Goal: Information Seeking & Learning: Learn about a topic

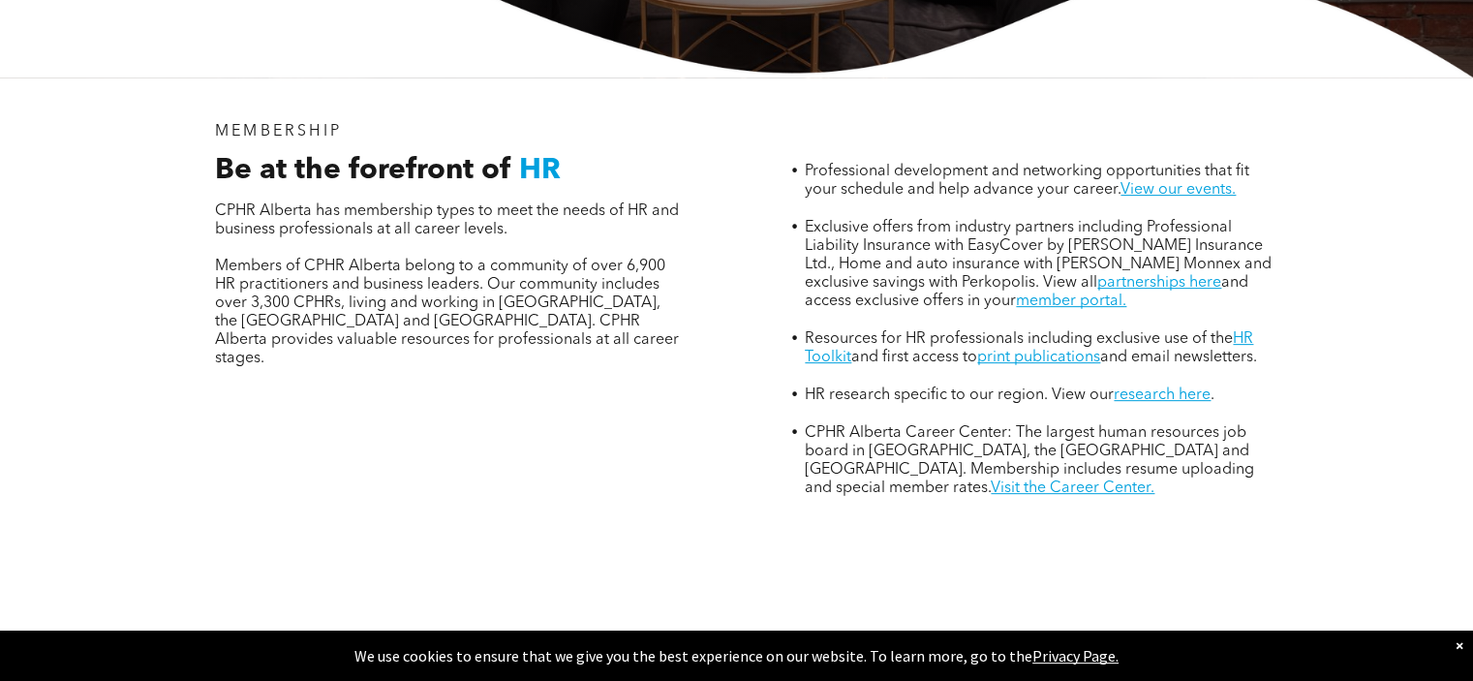
scroll to position [678, 0]
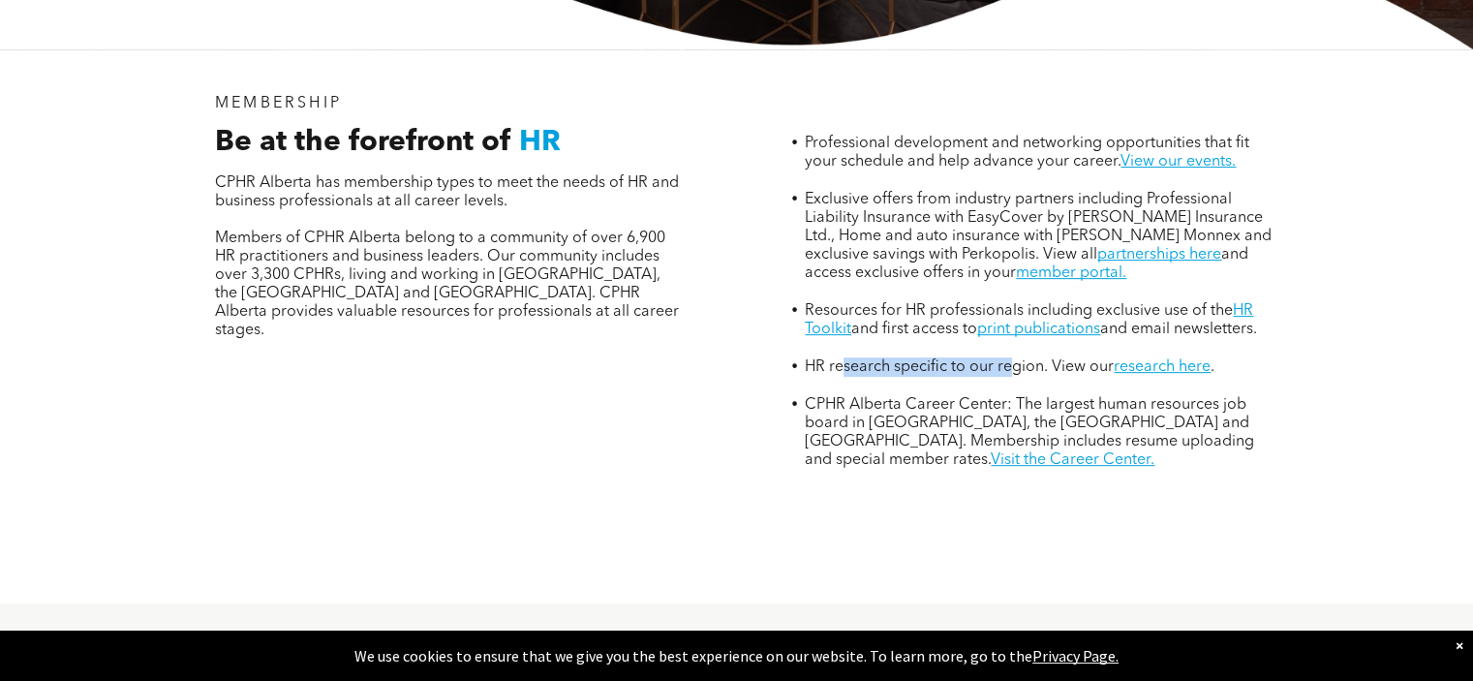
drag, startPoint x: 840, startPoint y: 274, endPoint x: 1010, endPoint y: 282, distance: 170.6
click at [1010, 359] on span "HR research specific to our region. View our" at bounding box center [959, 366] width 309 height 15
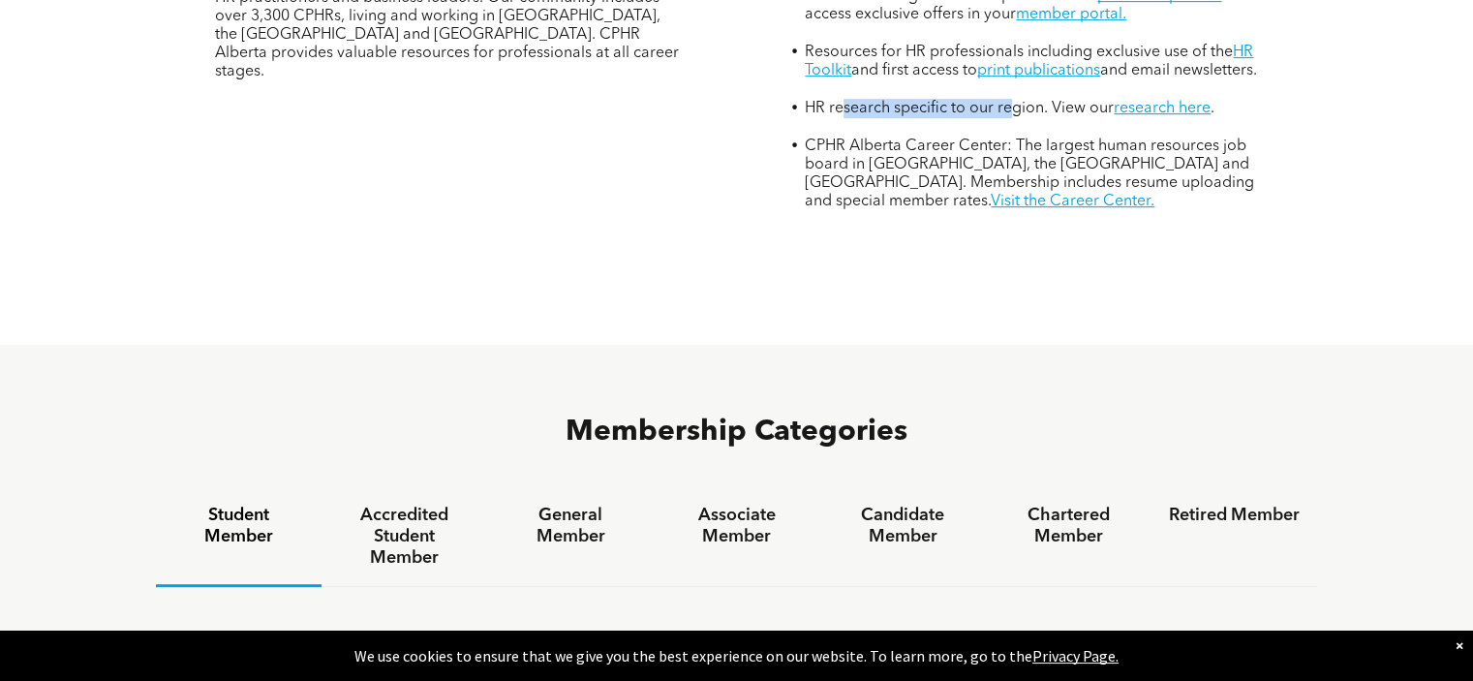
scroll to position [1162, 0]
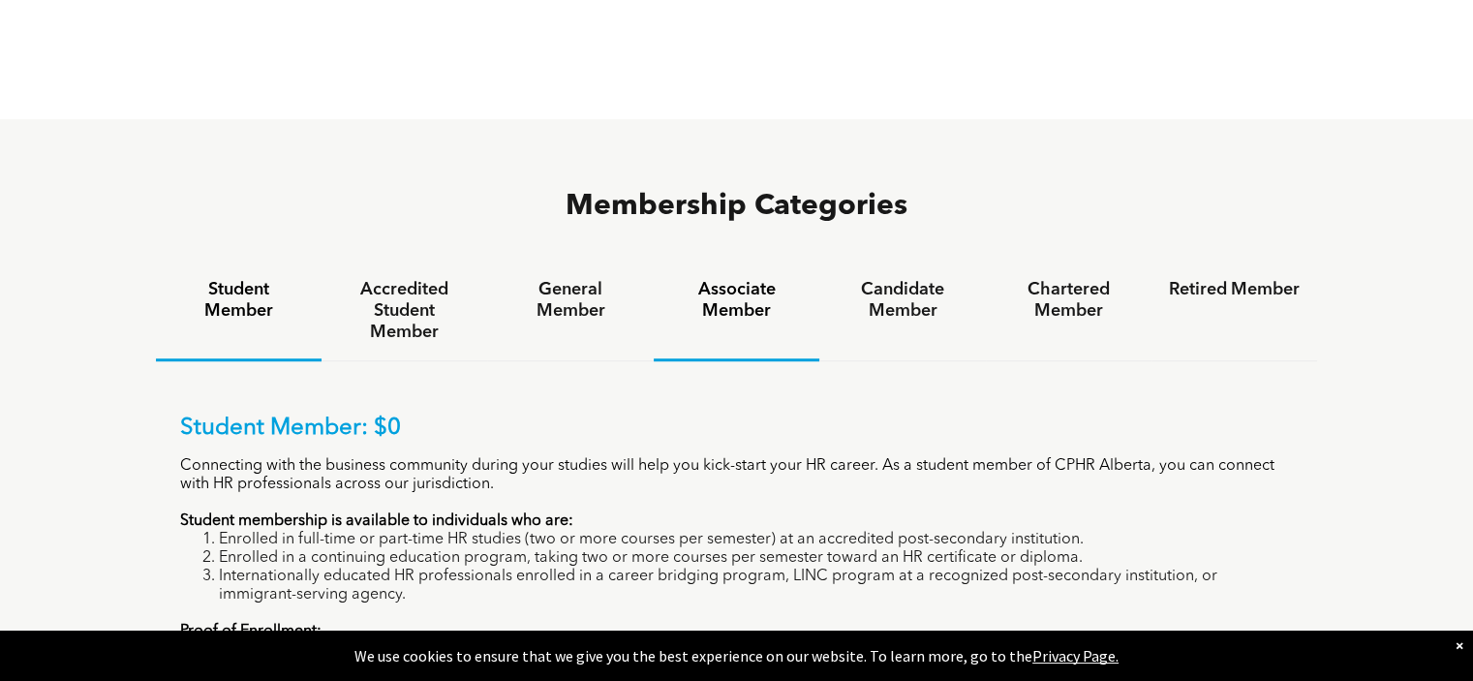
click at [726, 279] on h4 "Associate Member" at bounding box center [736, 300] width 131 height 43
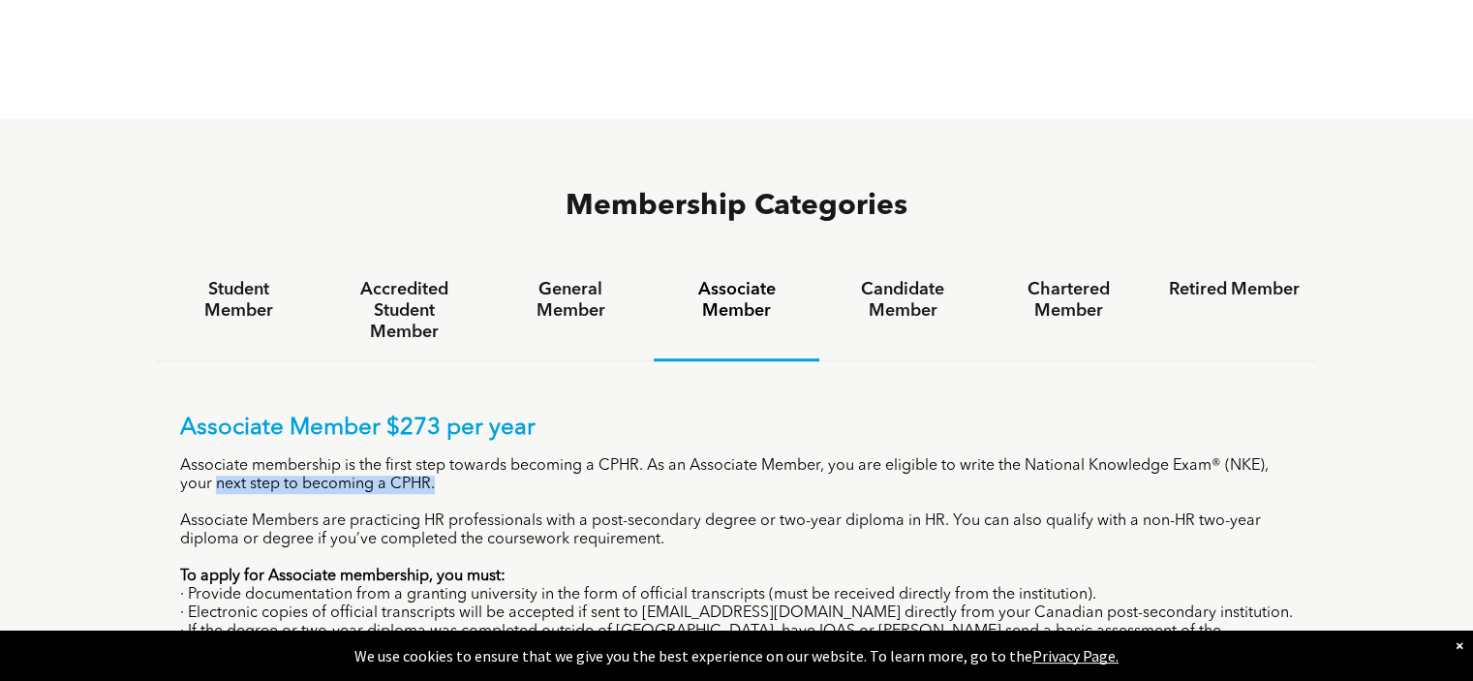
drag, startPoint x: 213, startPoint y: 394, endPoint x: 477, endPoint y: 391, distance: 263.5
click at [477, 457] on p "Associate membership is the first step towards becoming a CPHR. As an Associate…" at bounding box center [737, 475] width 1114 height 37
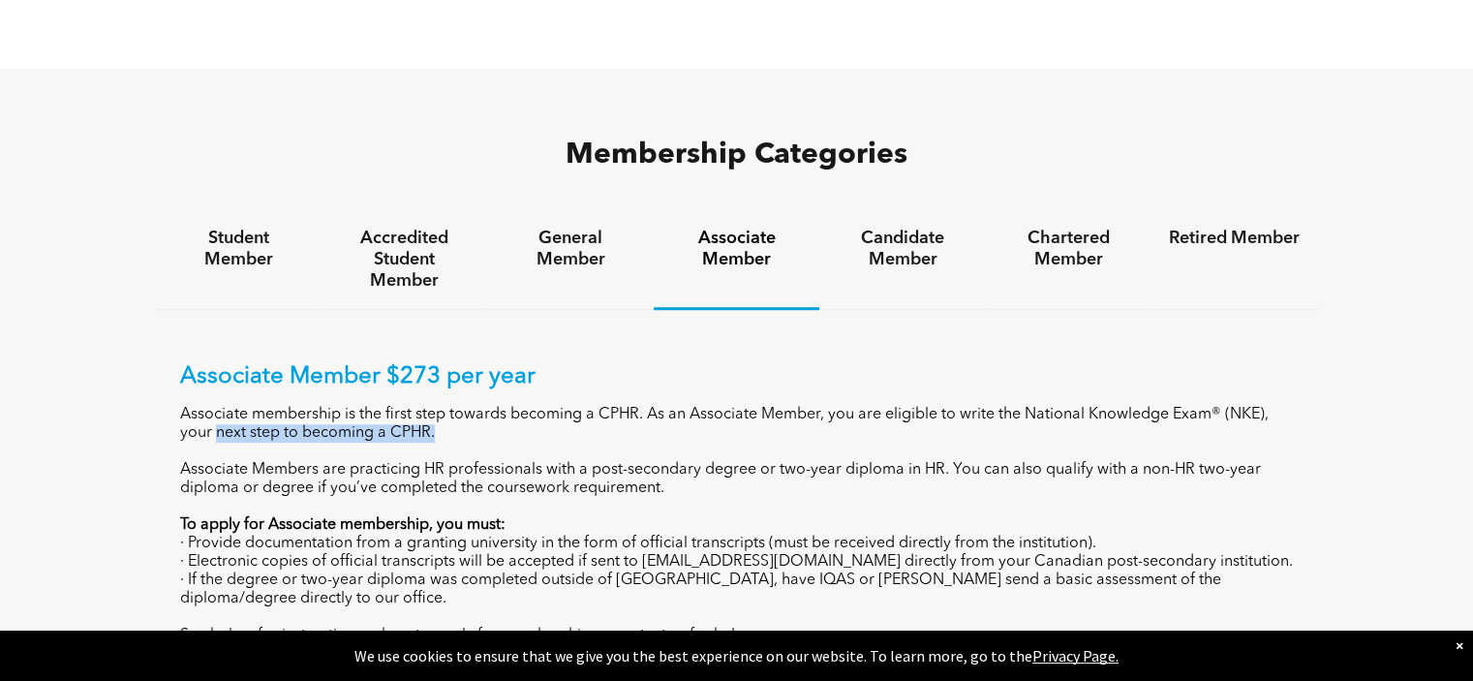
scroll to position [1259, 0]
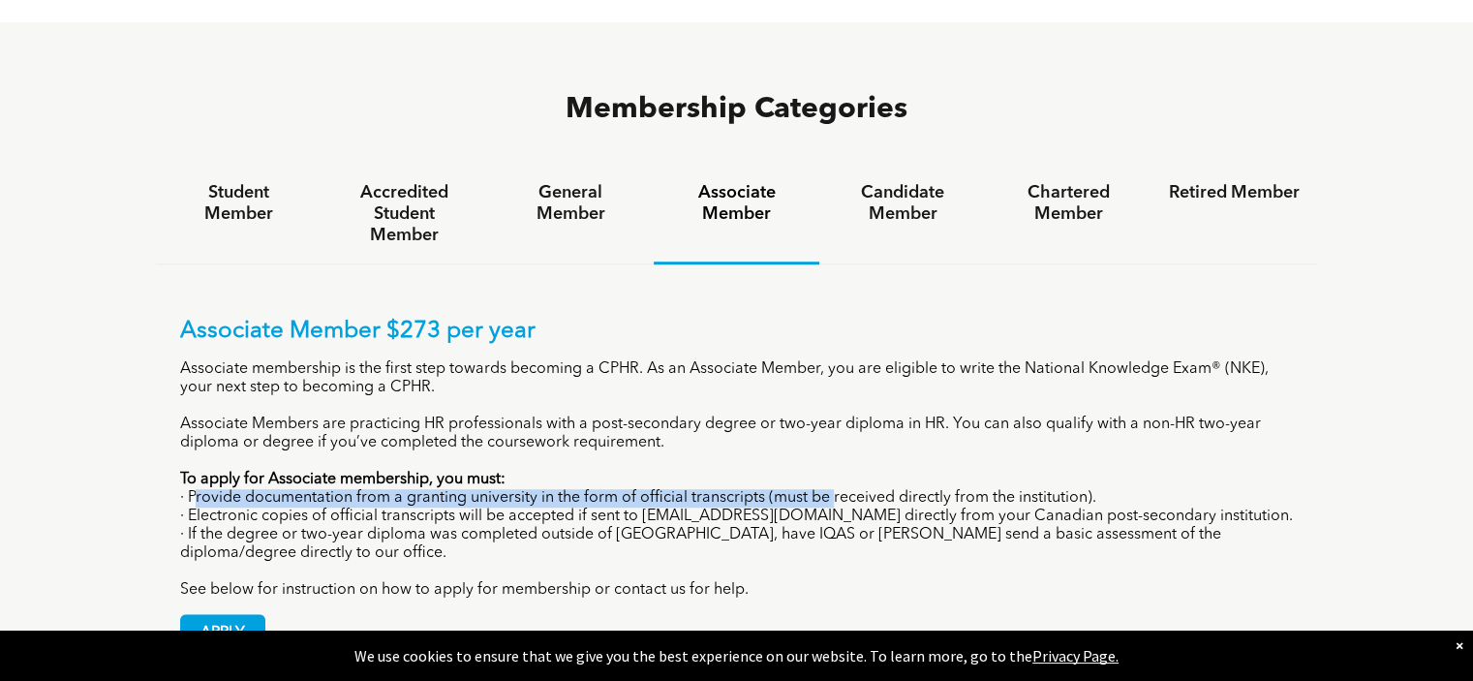
drag, startPoint x: 194, startPoint y: 415, endPoint x: 833, endPoint y: 404, distance: 639.3
click at [833, 489] on p "· Provide documentation from a granting university in the form of official tran…" at bounding box center [737, 498] width 1114 height 18
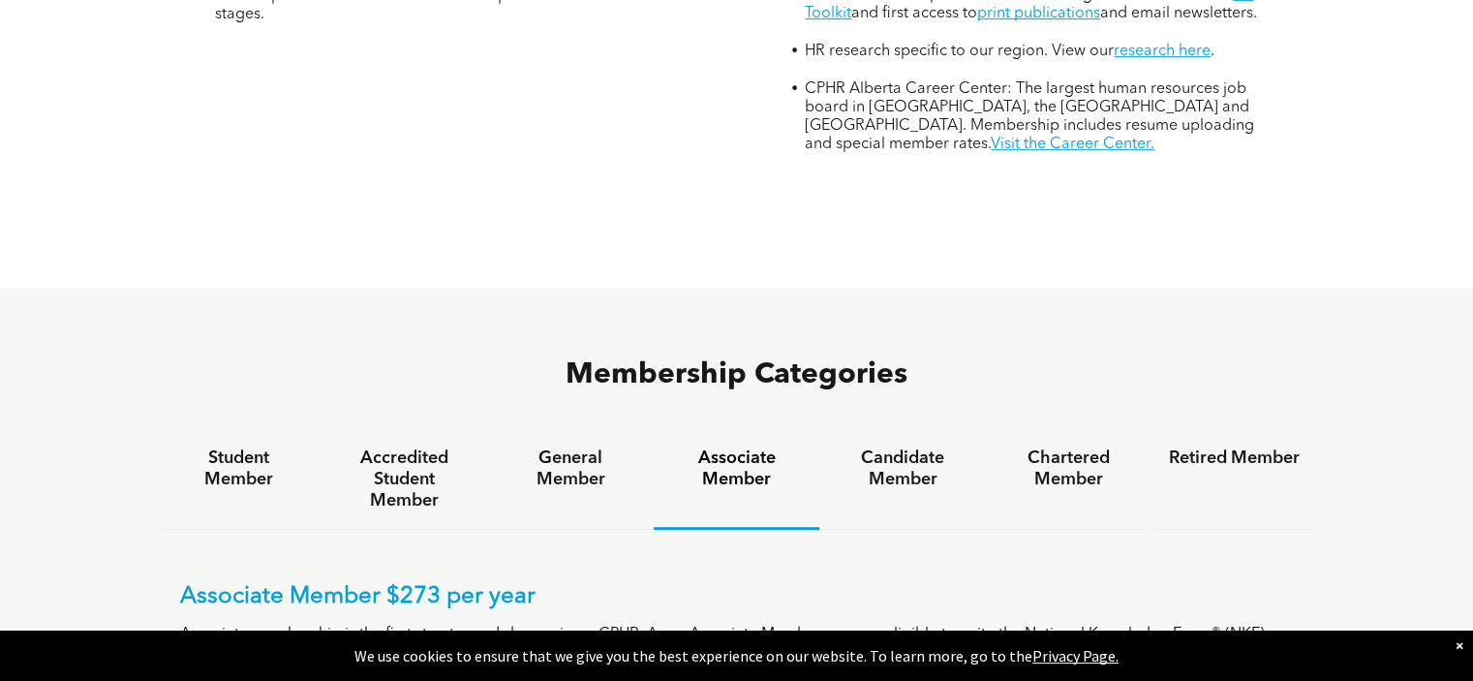
scroll to position [969, 0]
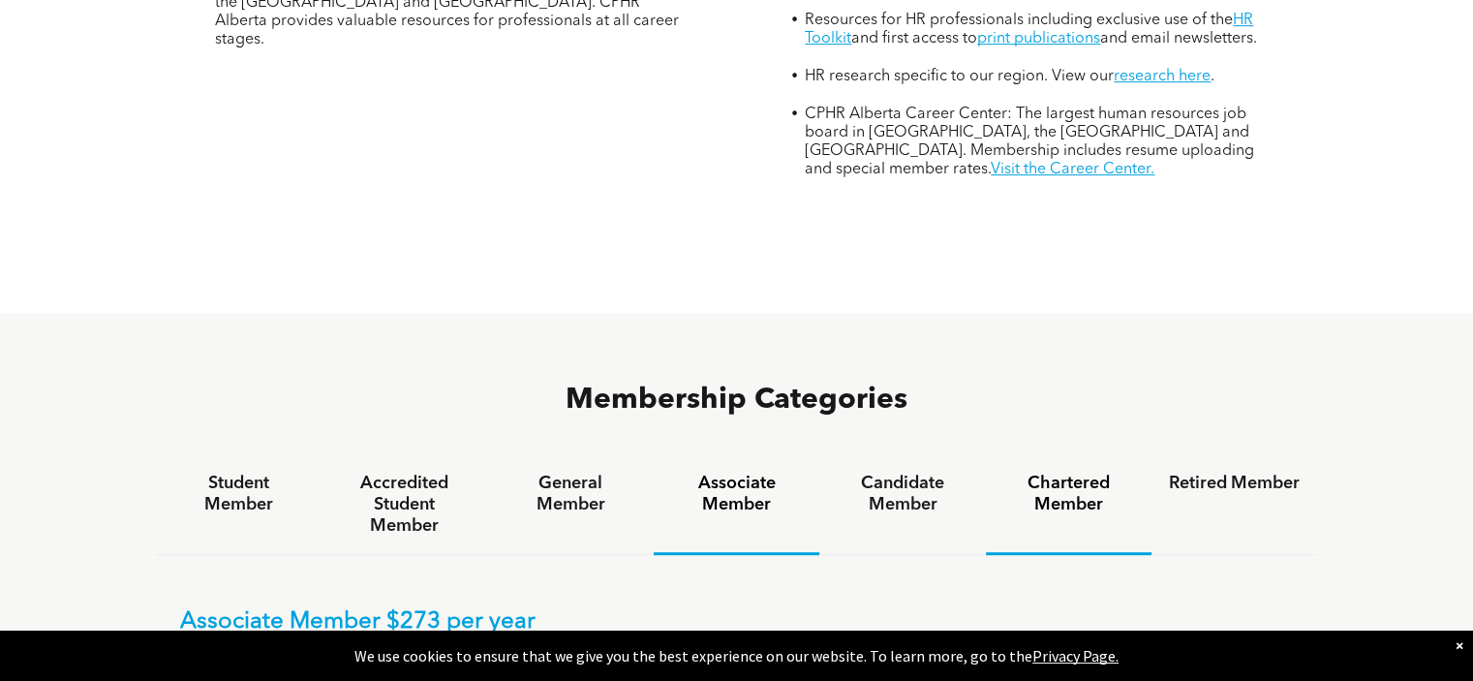
click at [1069, 473] on h4 "Chartered Member" at bounding box center [1068, 494] width 131 height 43
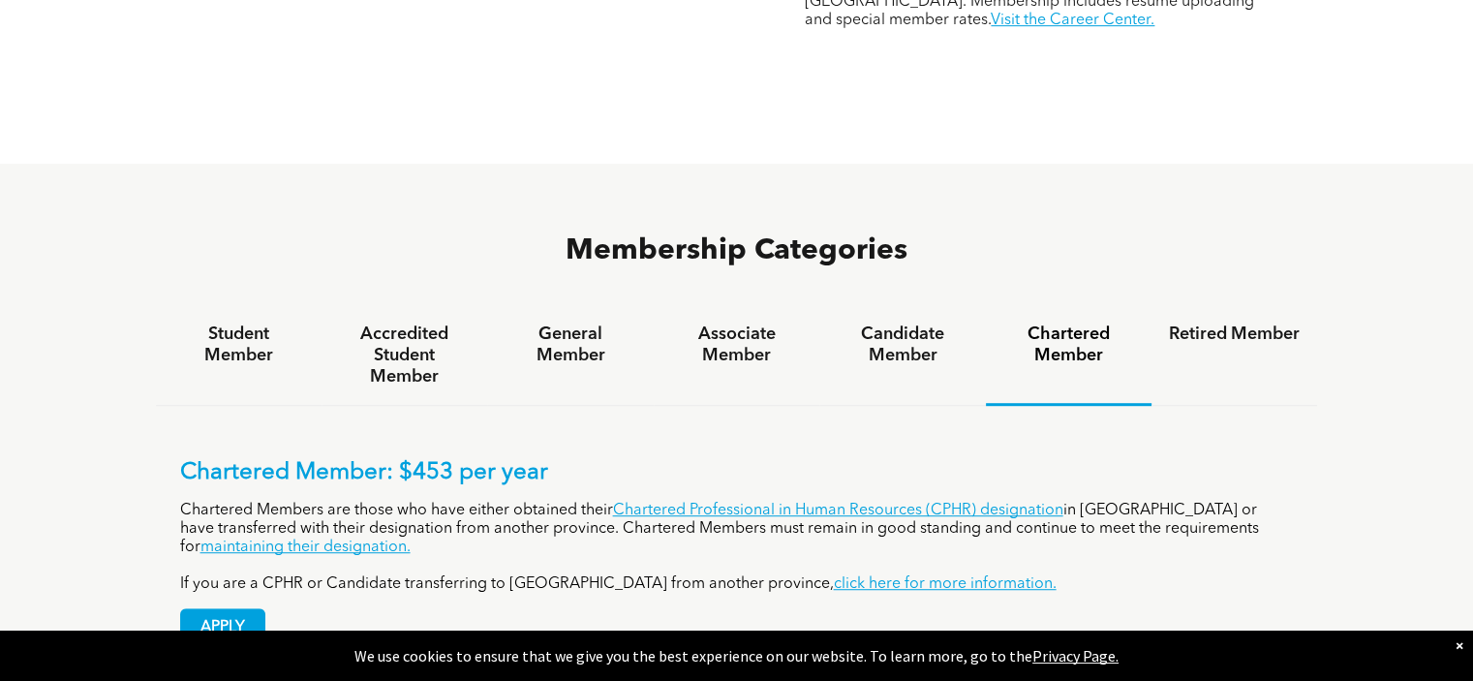
scroll to position [1162, 0]
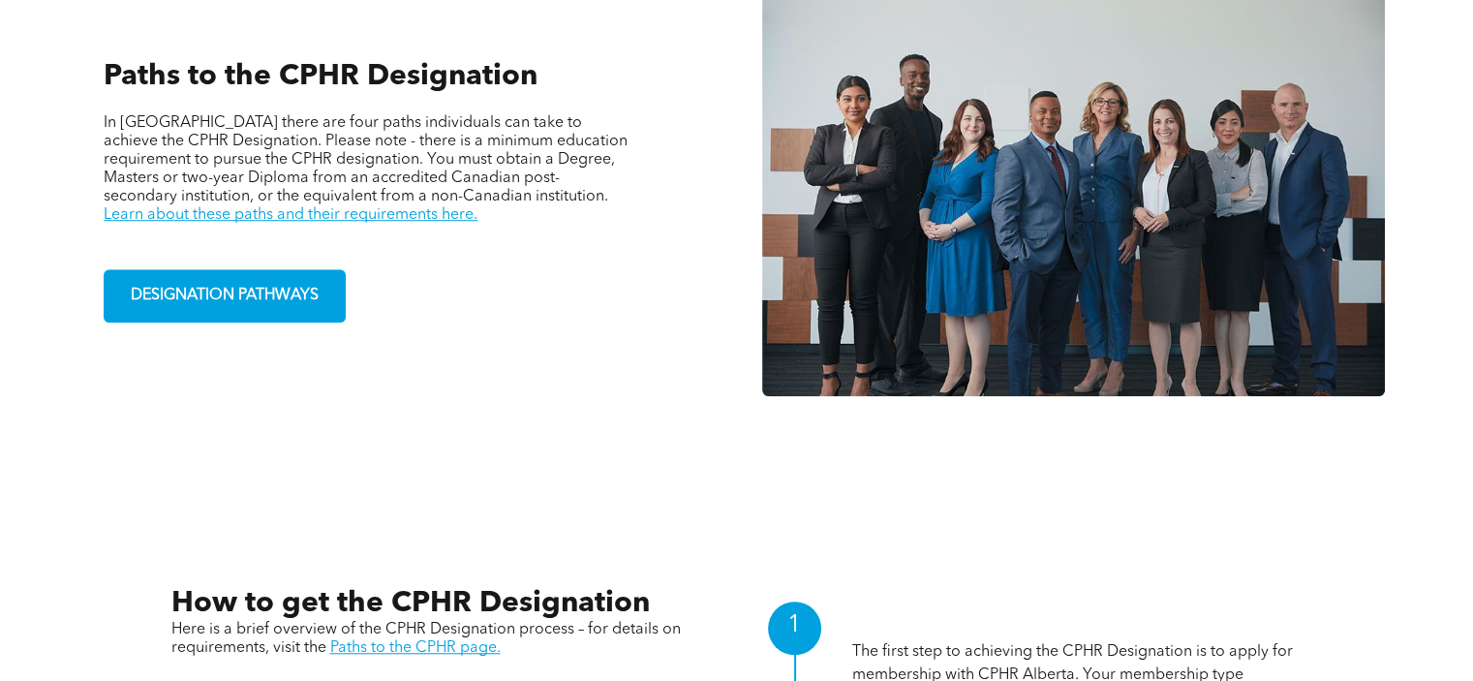
scroll to position [1743, 0]
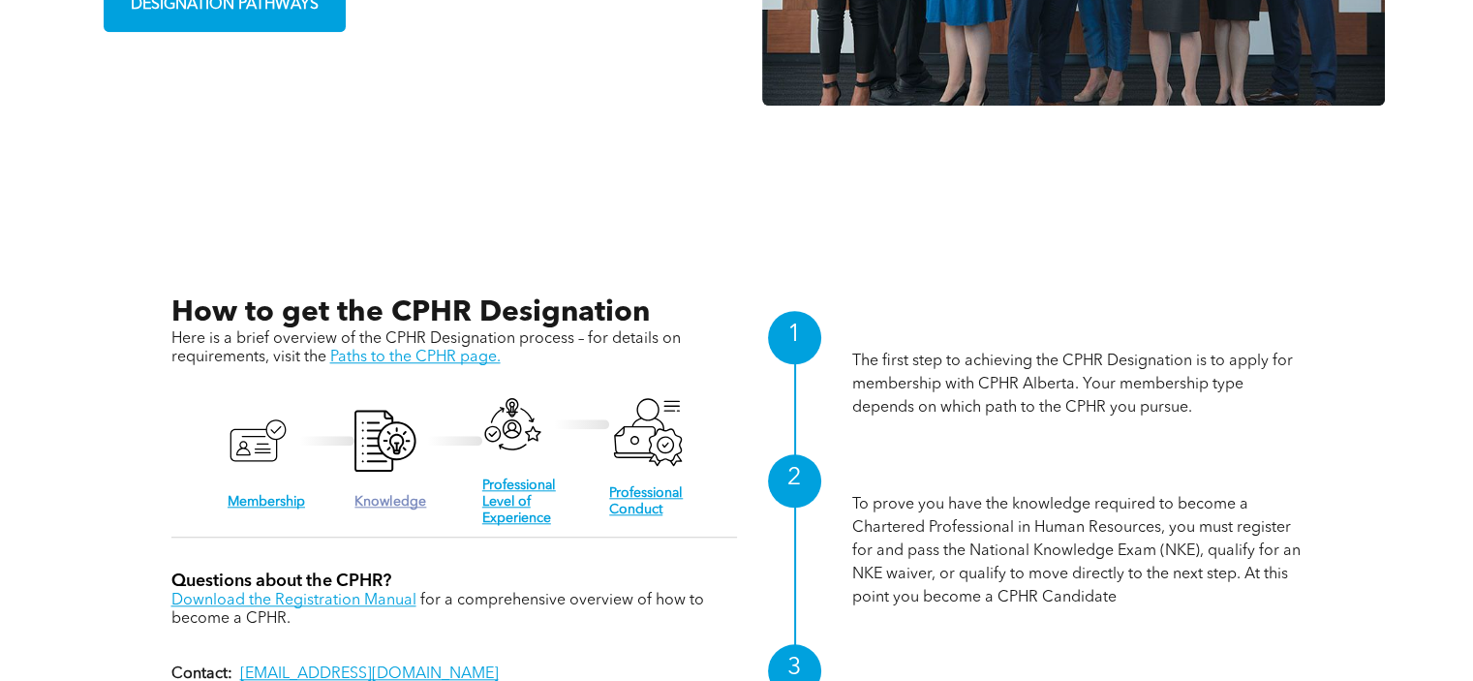
click at [387, 495] on link "Knowledge" at bounding box center [390, 502] width 72 height 14
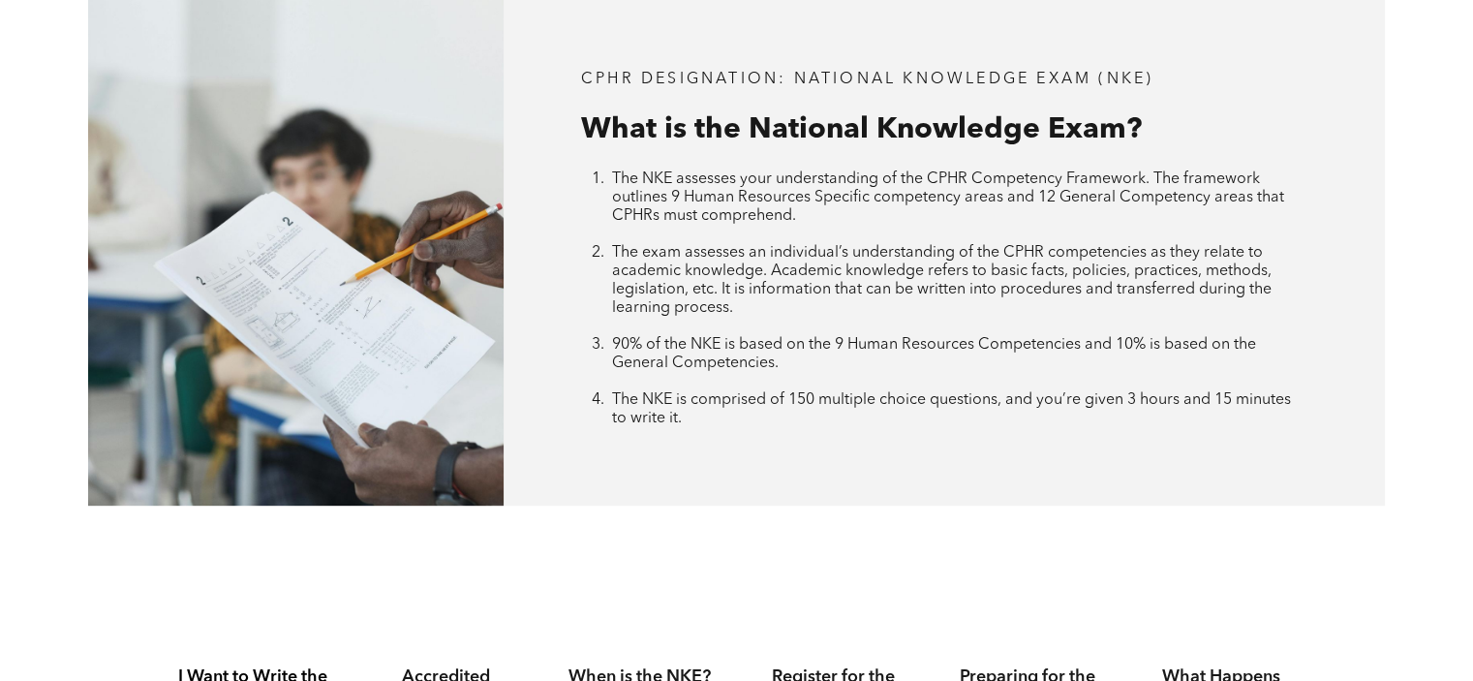
scroll to position [775, 0]
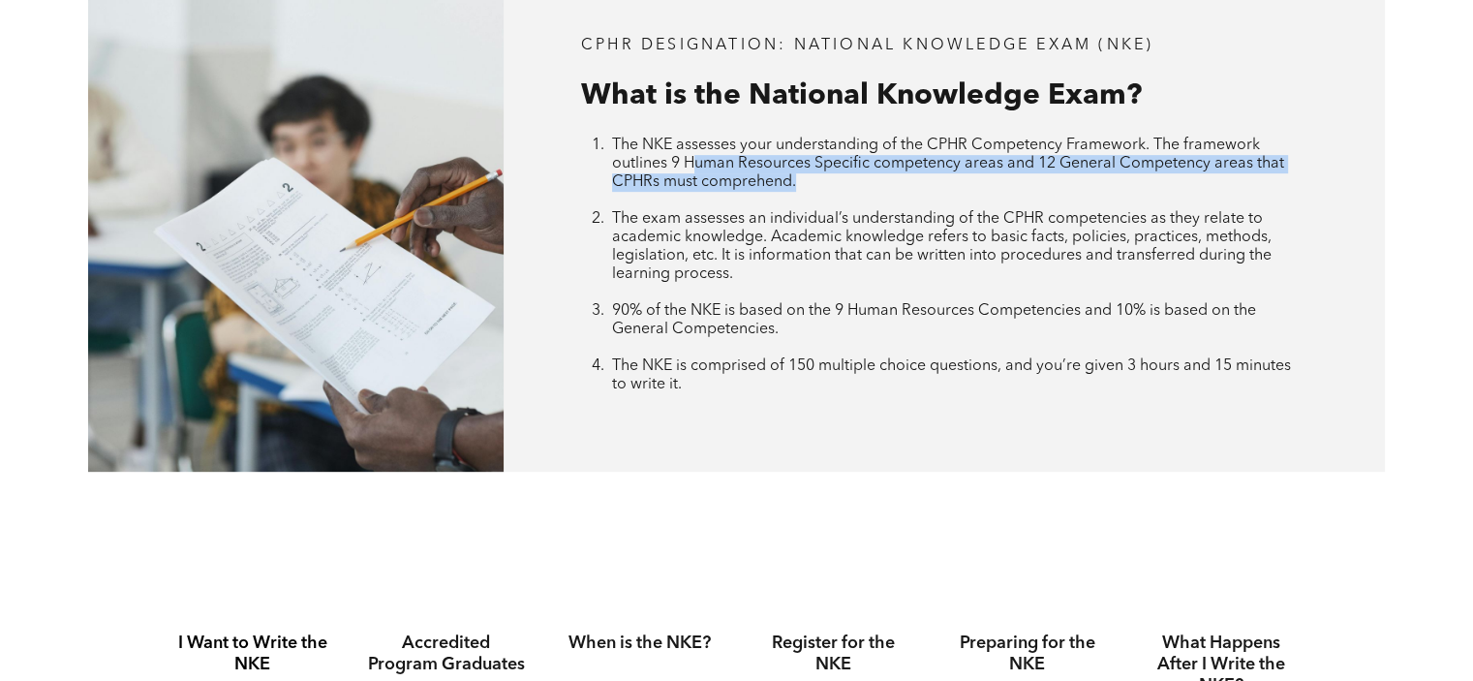
drag, startPoint x: 694, startPoint y: 161, endPoint x: 919, endPoint y: 178, distance: 225.4
click at [919, 178] on li "The NKE assesses your understanding of the CPHR Competency Framework. The frame…" at bounding box center [959, 174] width 695 height 74
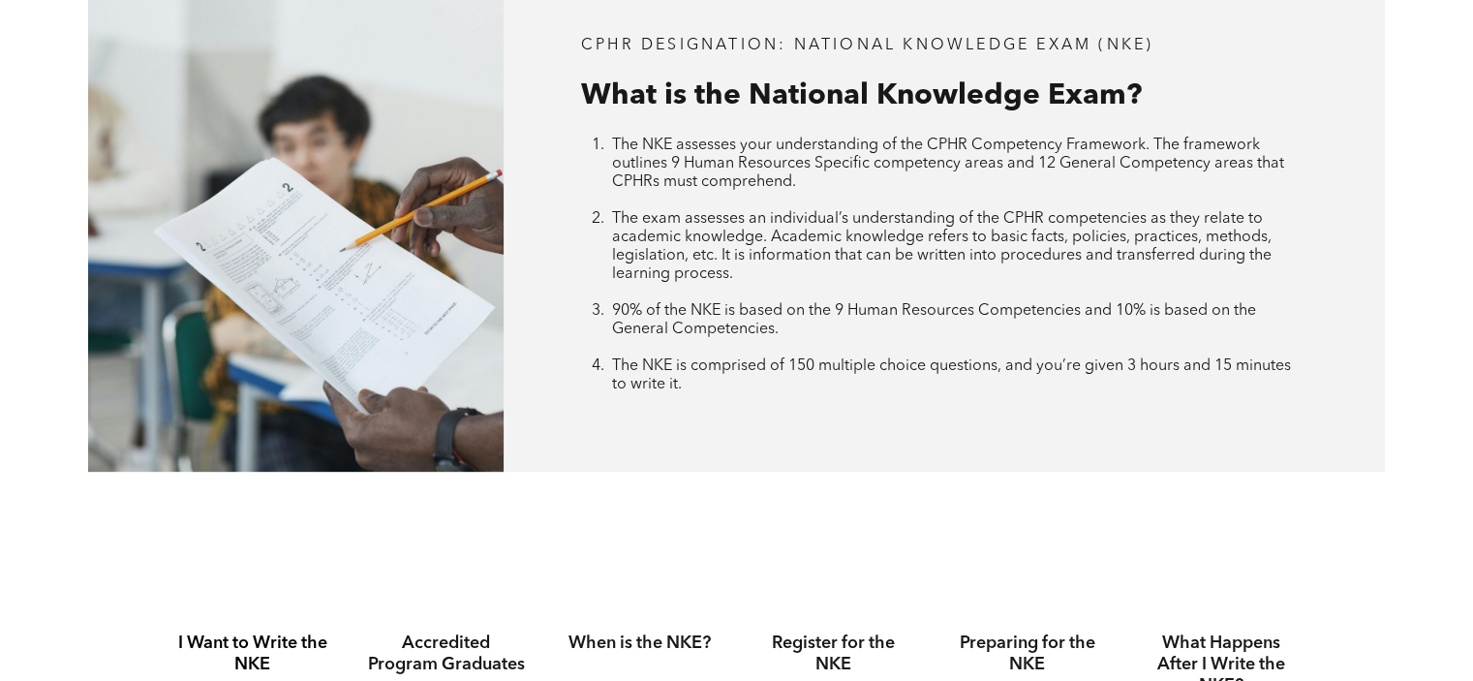
click at [847, 212] on span "The exam assesses an individual’s understanding of the CPHR competencies as the…" at bounding box center [942, 246] width 660 height 71
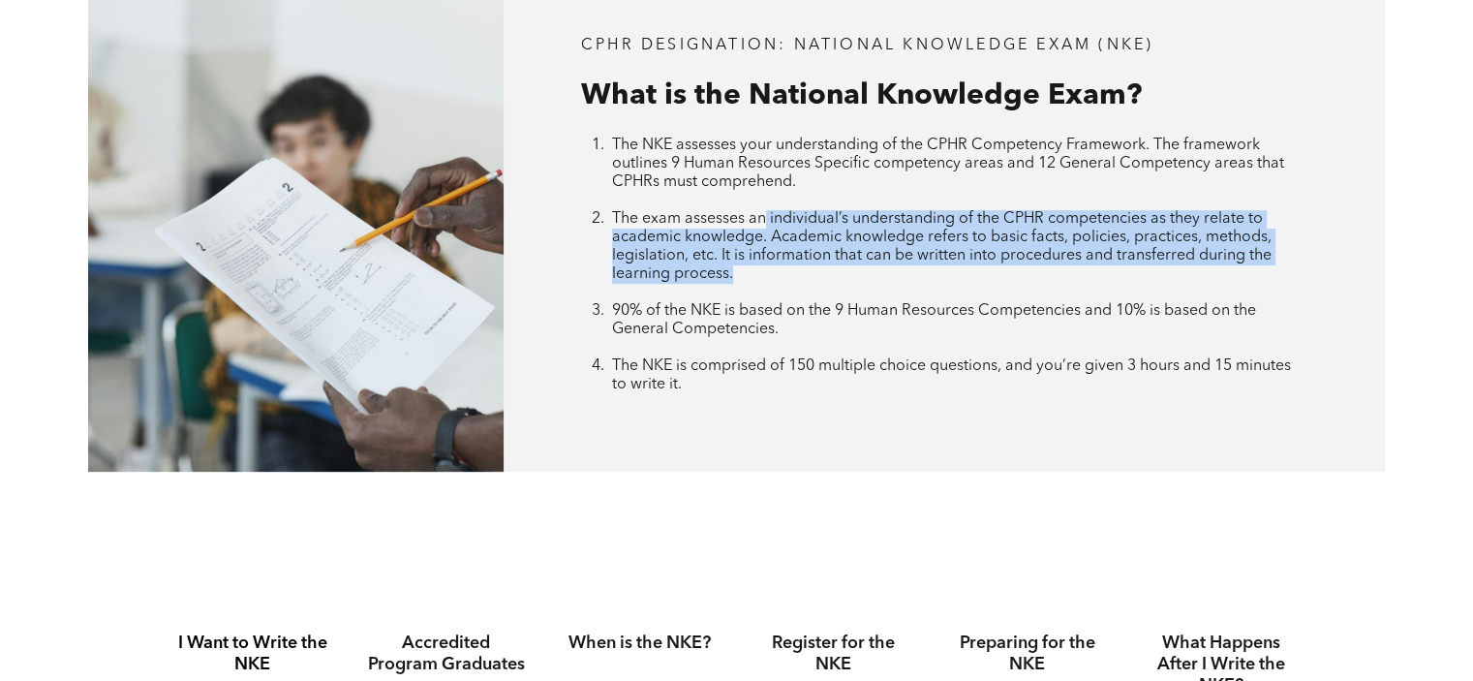
drag, startPoint x: 951, startPoint y: 212, endPoint x: 1288, endPoint y: 274, distance: 342.7
click at [1288, 274] on li "The exam assesses an individual’s understanding of the CPHR competencies as the…" at bounding box center [959, 256] width 695 height 92
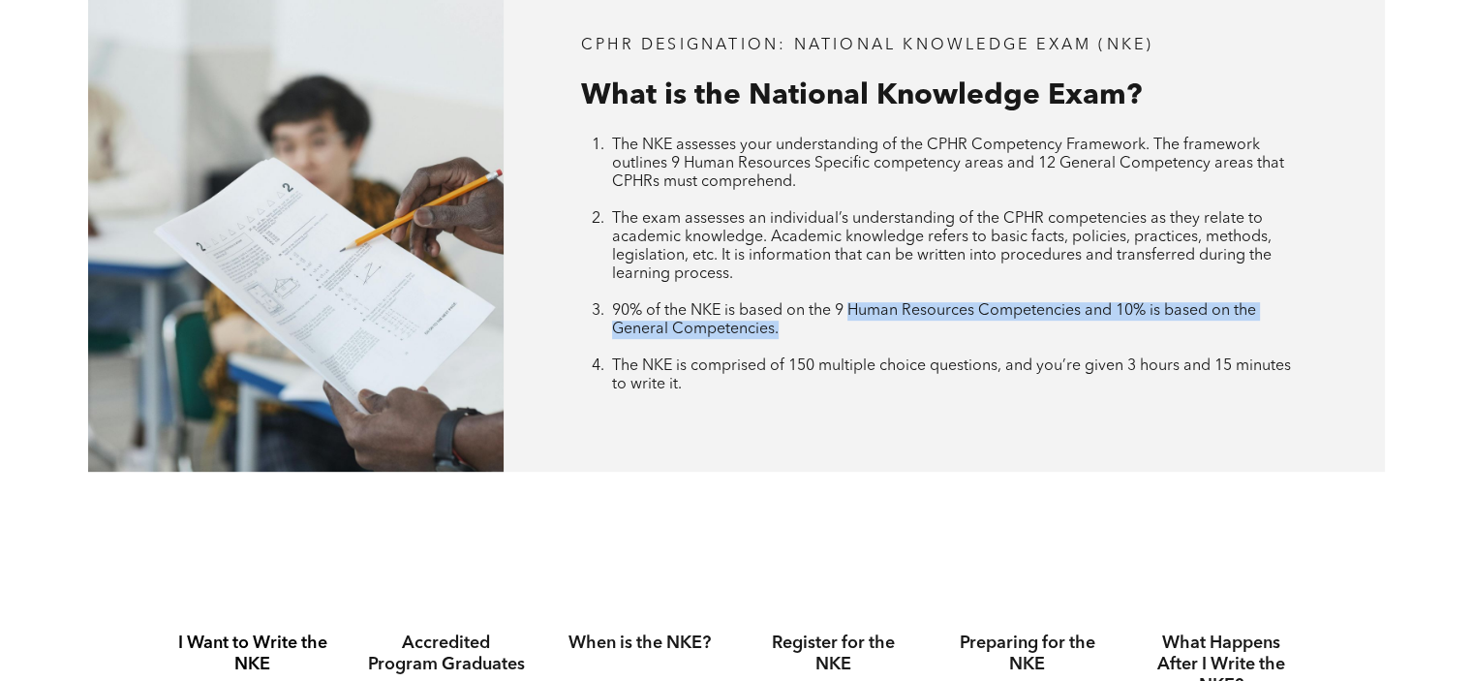
drag, startPoint x: 849, startPoint y: 314, endPoint x: 1129, endPoint y: 322, distance: 280.0
click at [1129, 322] on li "90% of the NKE is based on the 9 Human Resources Competencies and 10% is based …" at bounding box center [959, 329] width 695 height 55
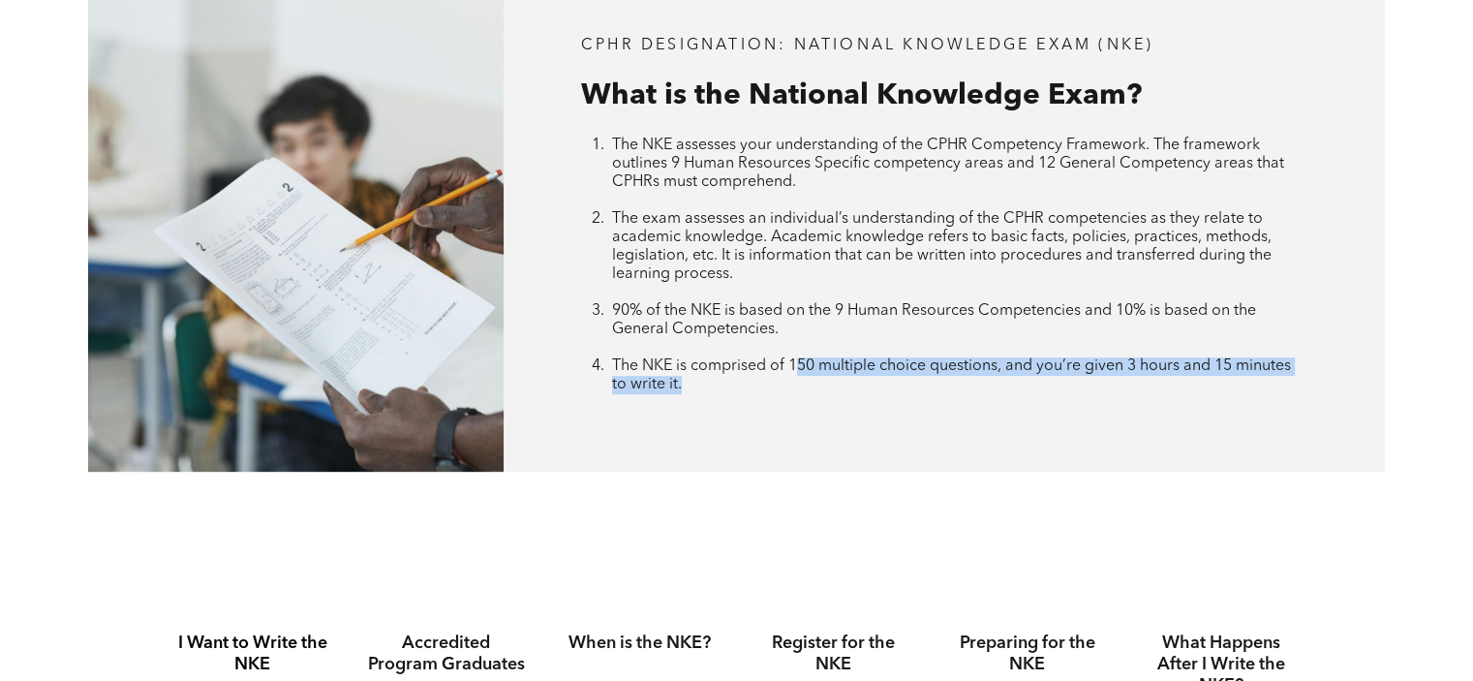
drag, startPoint x: 800, startPoint y: 368, endPoint x: 1145, endPoint y: 389, distance: 345.5
click at [1148, 388] on li "The NKE is comprised of 150 multiple choice questions, and you’re given 3 hours…" at bounding box center [959, 375] width 695 height 37
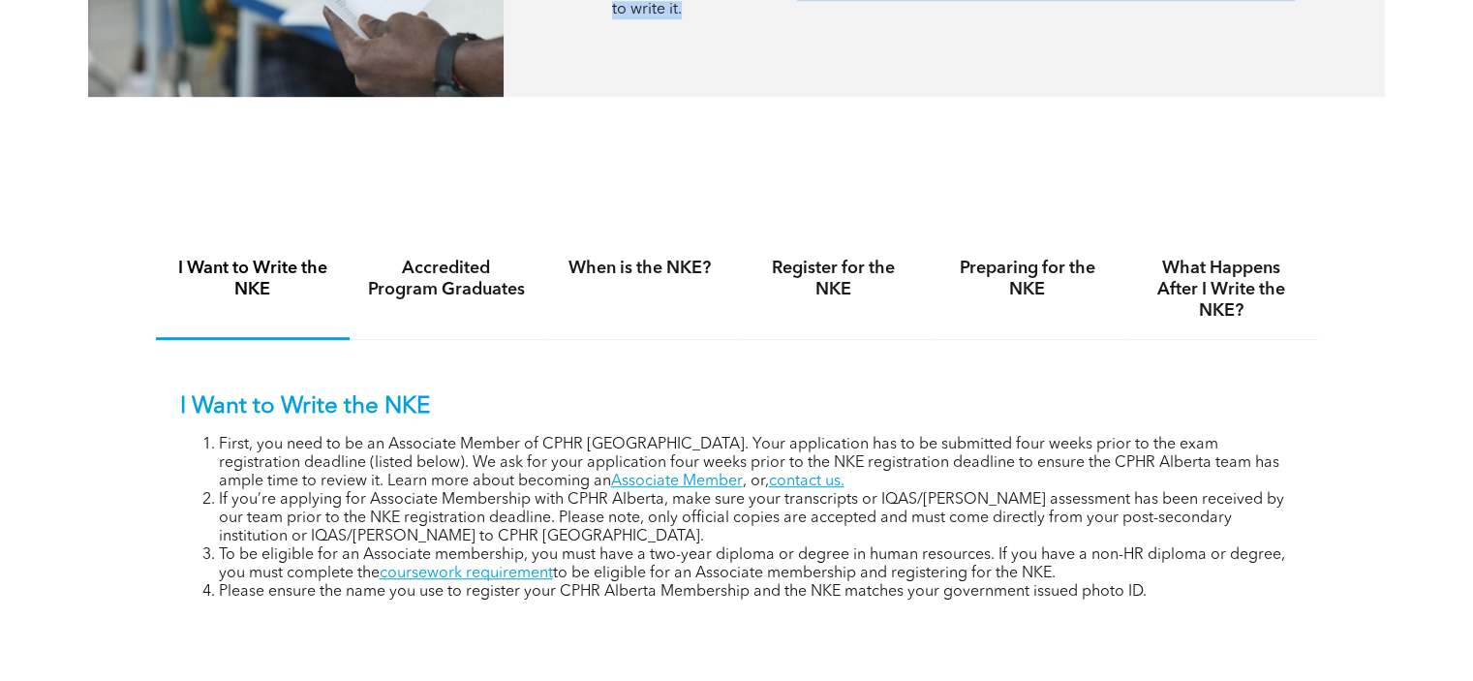
scroll to position [1162, 0]
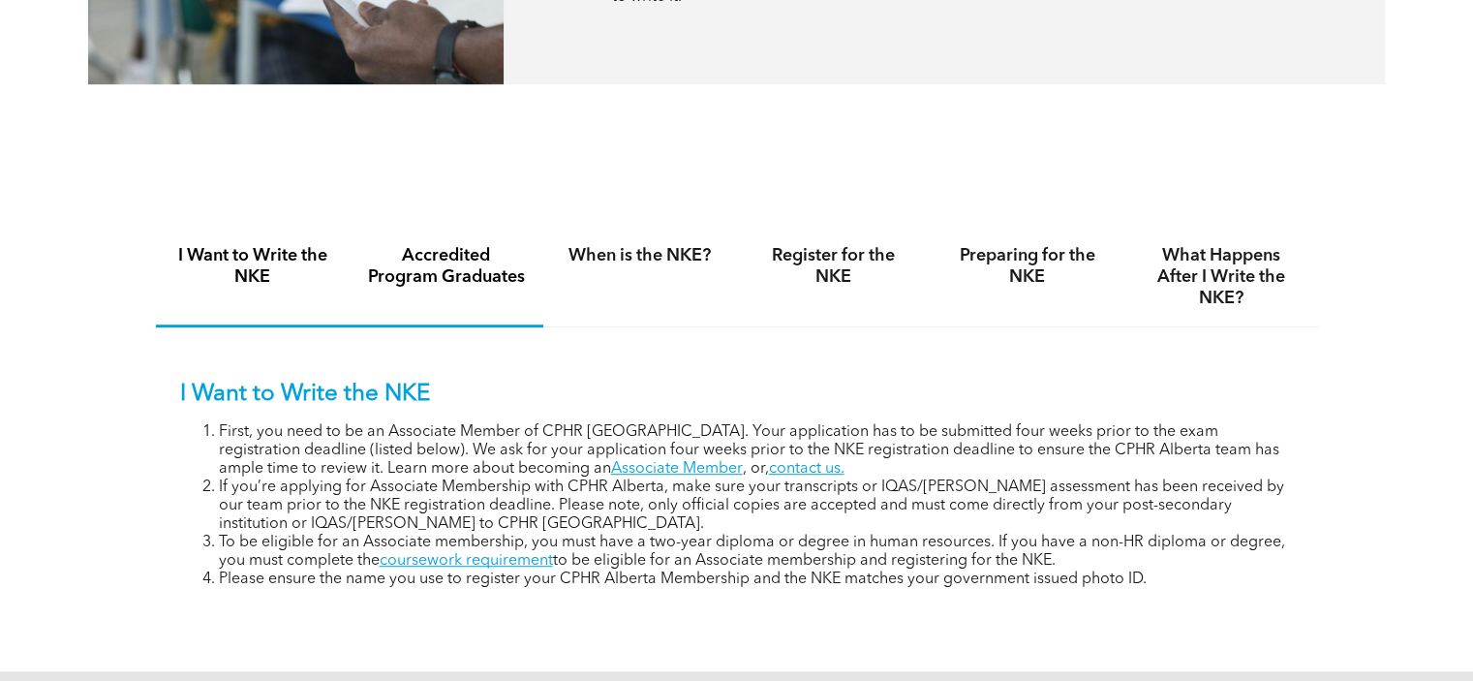
click at [434, 291] on div "Accredited Program Graduates" at bounding box center [447, 278] width 194 height 100
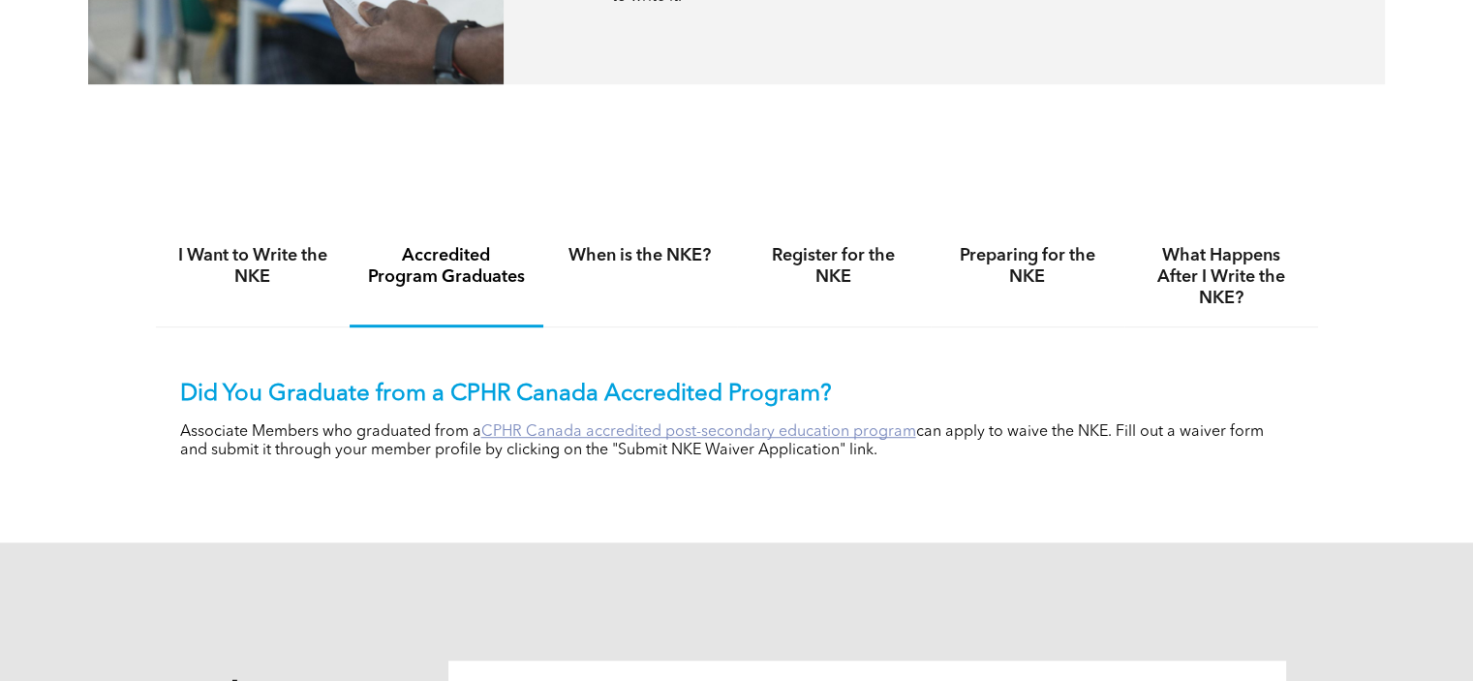
drag, startPoint x: 643, startPoint y: 428, endPoint x: 876, endPoint y: 429, distance: 232.5
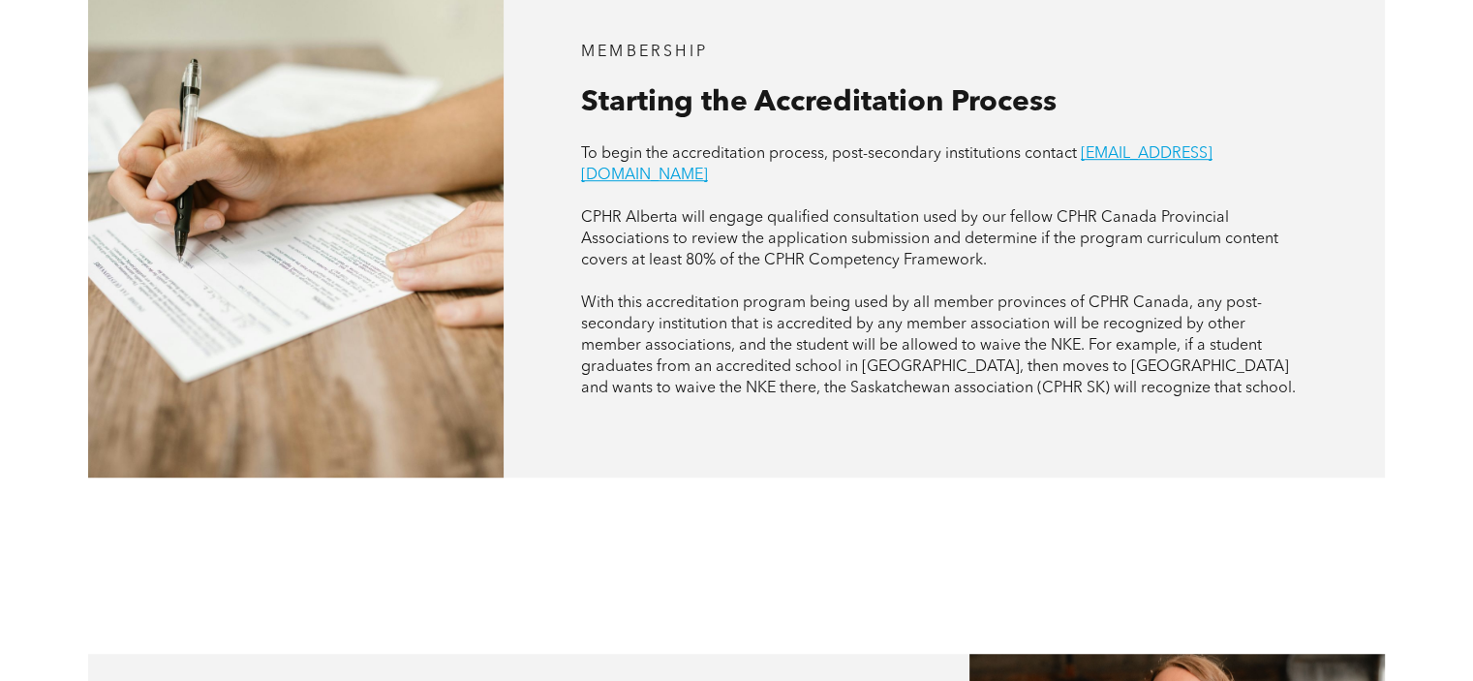
scroll to position [678, 0]
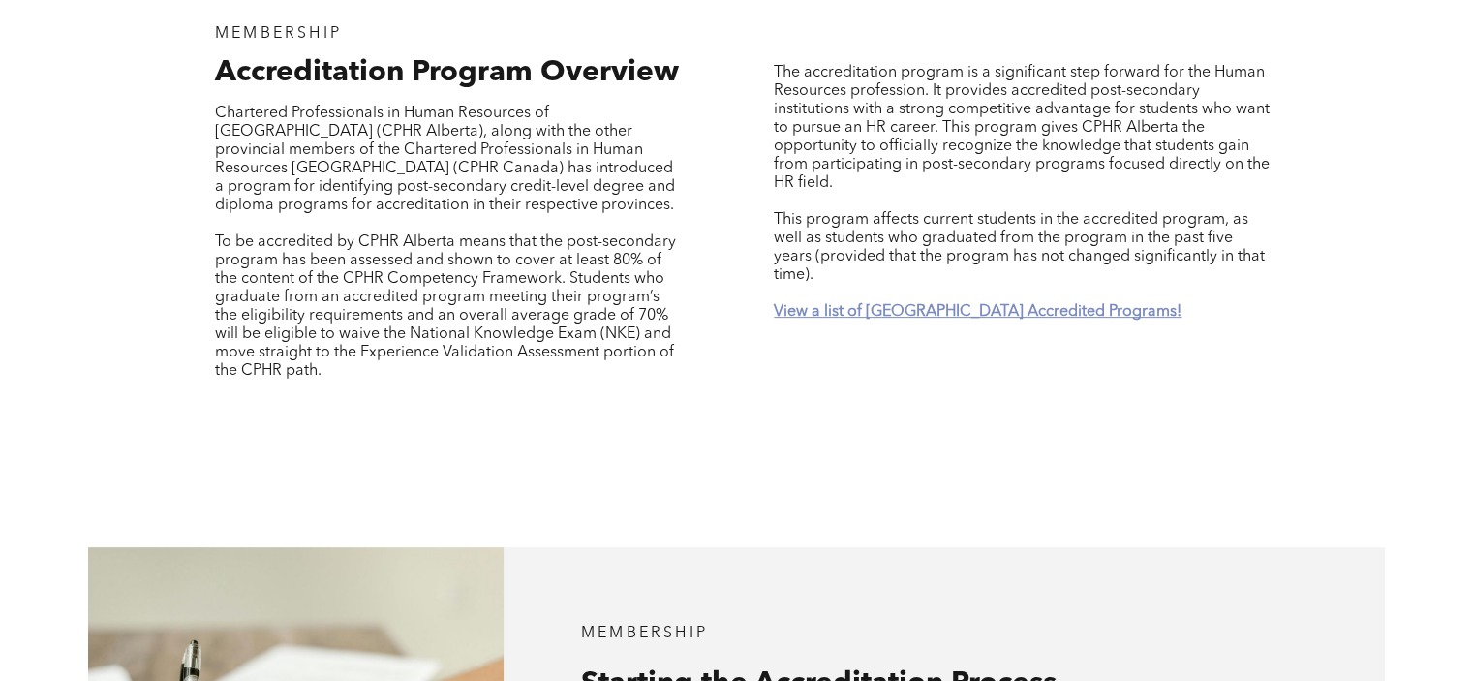
click at [911, 304] on strong "View a list of [GEOGRAPHIC_DATA] Accredited Programs!" at bounding box center [978, 311] width 408 height 15
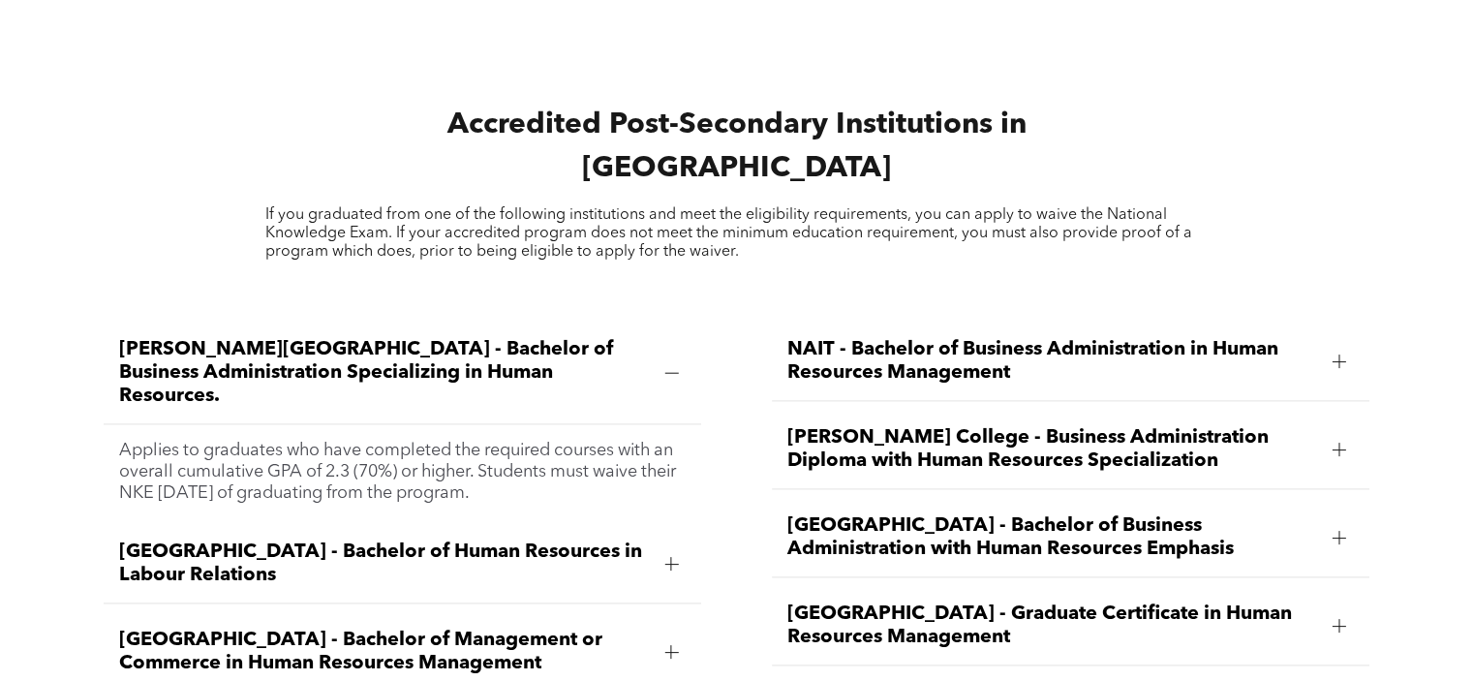
scroll to position [2564, 0]
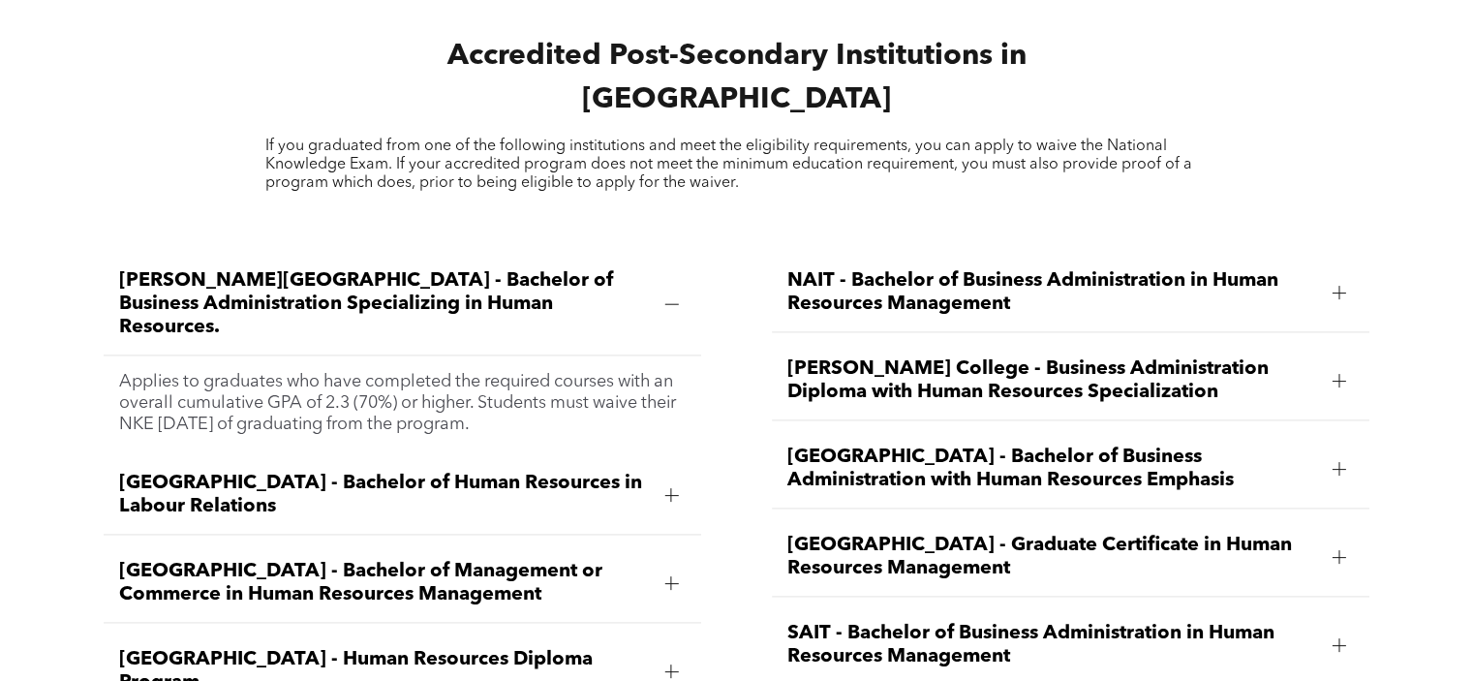
click at [1211, 451] on span "[GEOGRAPHIC_DATA] - Bachelor of Business Administration with Human Resources Em…" at bounding box center [1052, 469] width 530 height 46
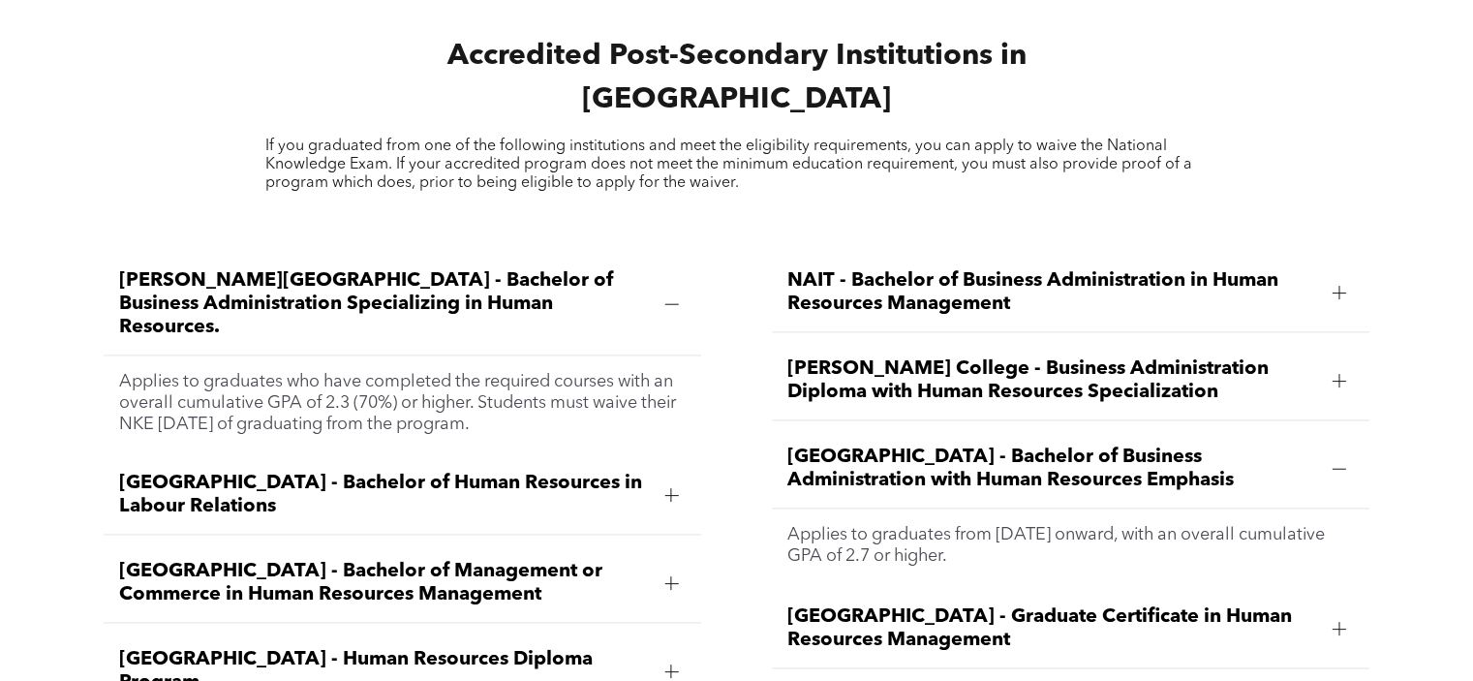
click at [1337, 462] on div at bounding box center [1340, 469] width 14 height 14
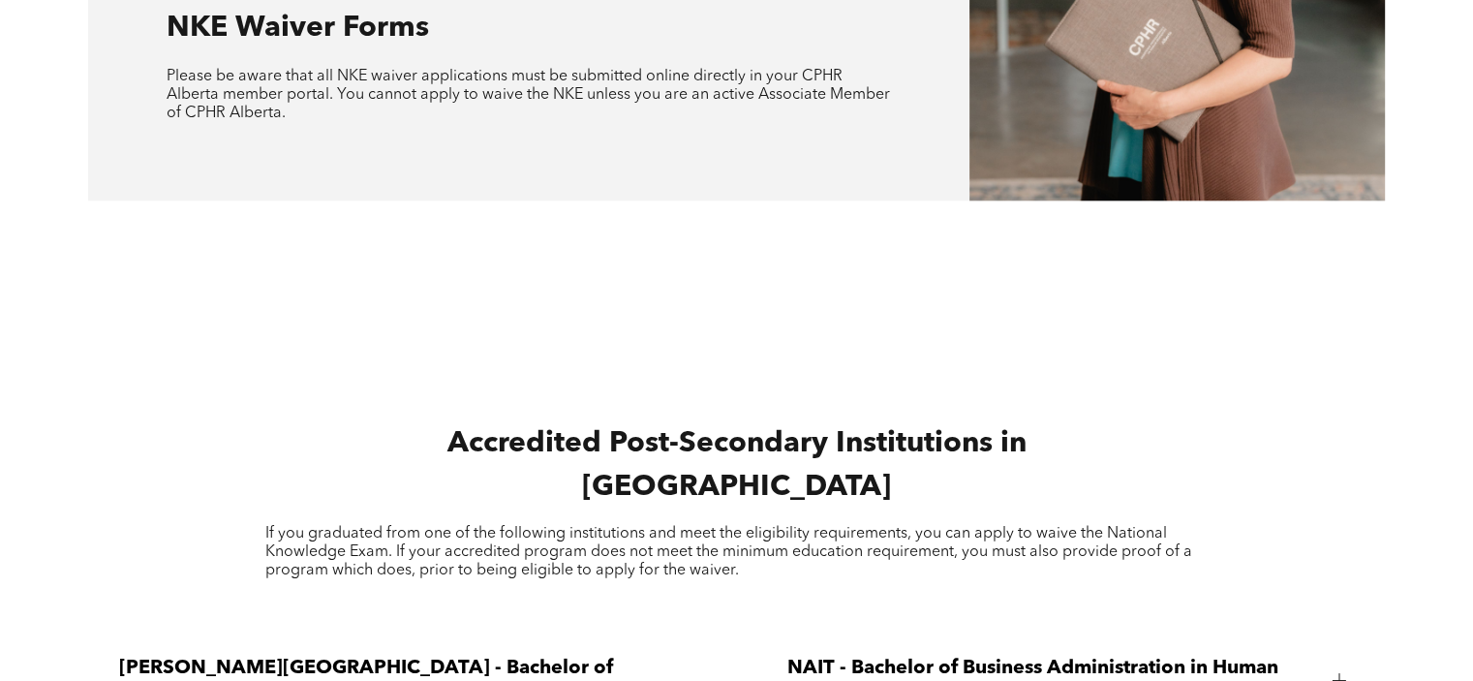
scroll to position [1692, 0]
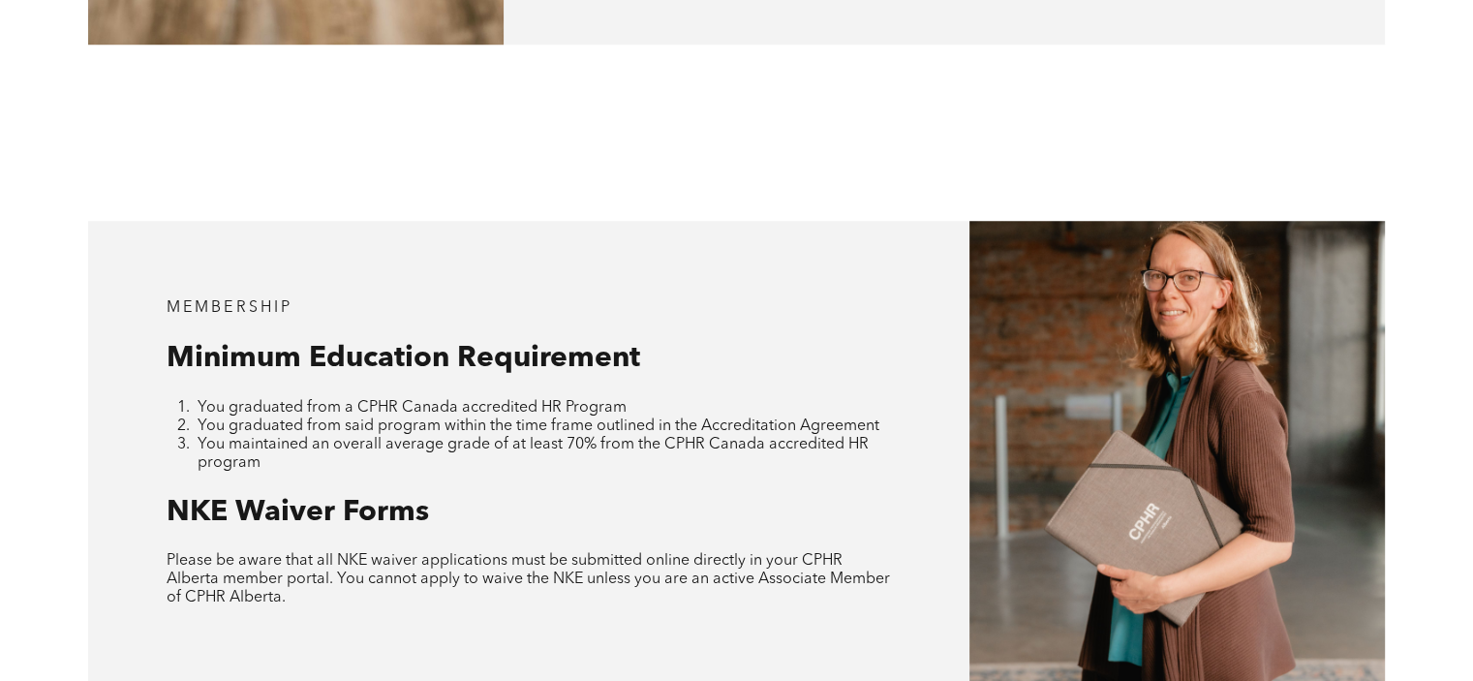
click at [629, 399] on li "You graduated from a CPHR Canada accredited HR Program" at bounding box center [545, 408] width 695 height 18
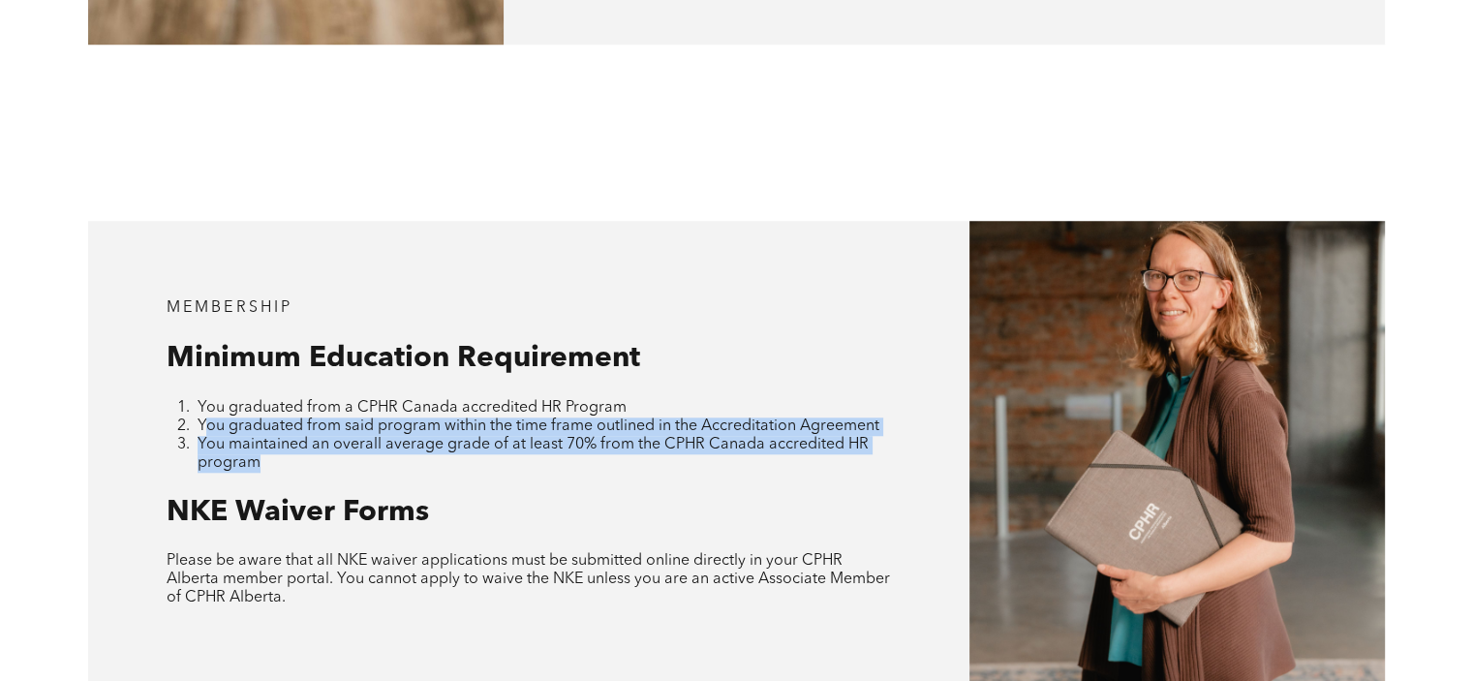
drag, startPoint x: 202, startPoint y: 385, endPoint x: 809, endPoint y: 422, distance: 607.4
click at [809, 422] on ol "You graduated from a CPHR Canada accredited HR Program You graduated from said …" at bounding box center [530, 436] width 726 height 74
click at [585, 437] on span "You maintained an overall average grade of at least 70% from the CPHR Canada ac…" at bounding box center [533, 454] width 671 height 34
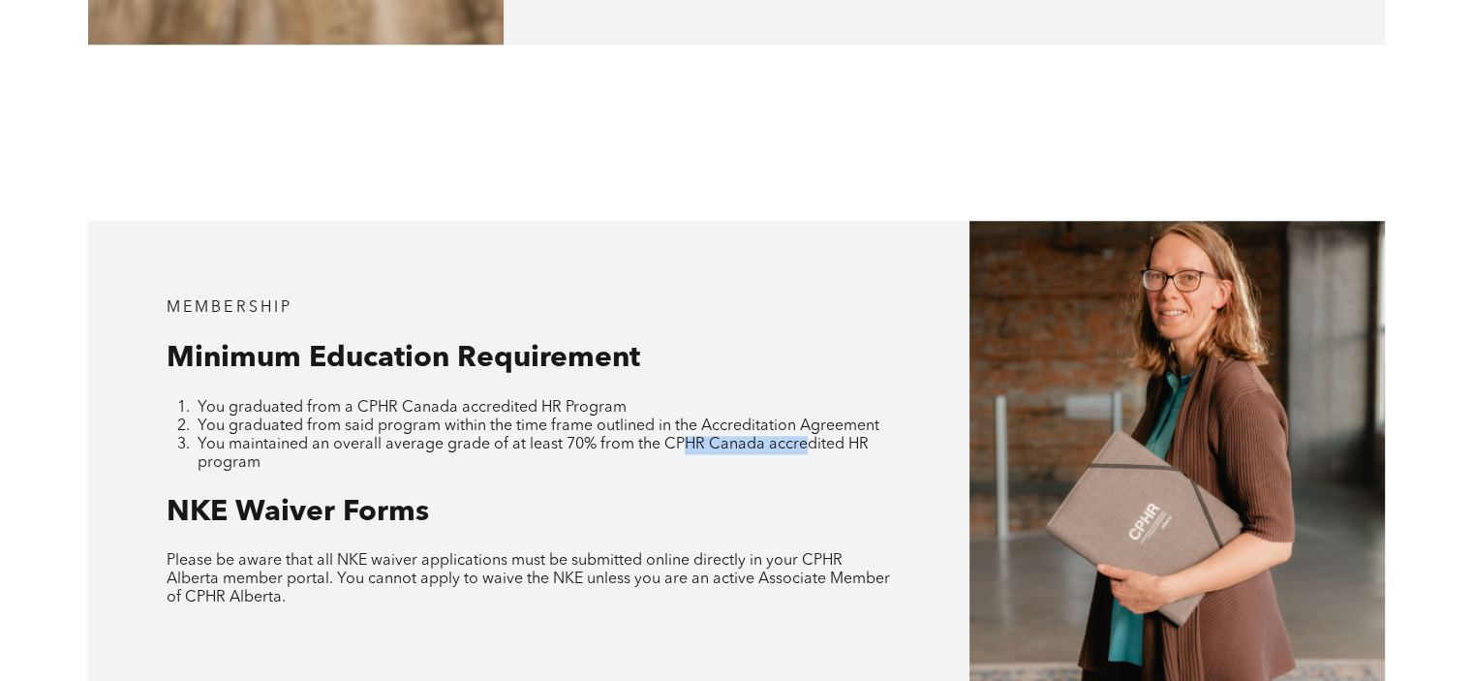
drag, startPoint x: 677, startPoint y: 412, endPoint x: 803, endPoint y: 416, distance: 126.0
click at [803, 437] on span "You maintained an overall average grade of at least 70% from the CPHR Canada ac…" at bounding box center [533, 454] width 671 height 34
drag, startPoint x: 491, startPoint y: 412, endPoint x: 814, endPoint y: 414, distance: 322.5
click at [814, 437] on span "You maintained an overall average grade of at least 70% from the CPHR Canada ac…" at bounding box center [533, 454] width 671 height 34
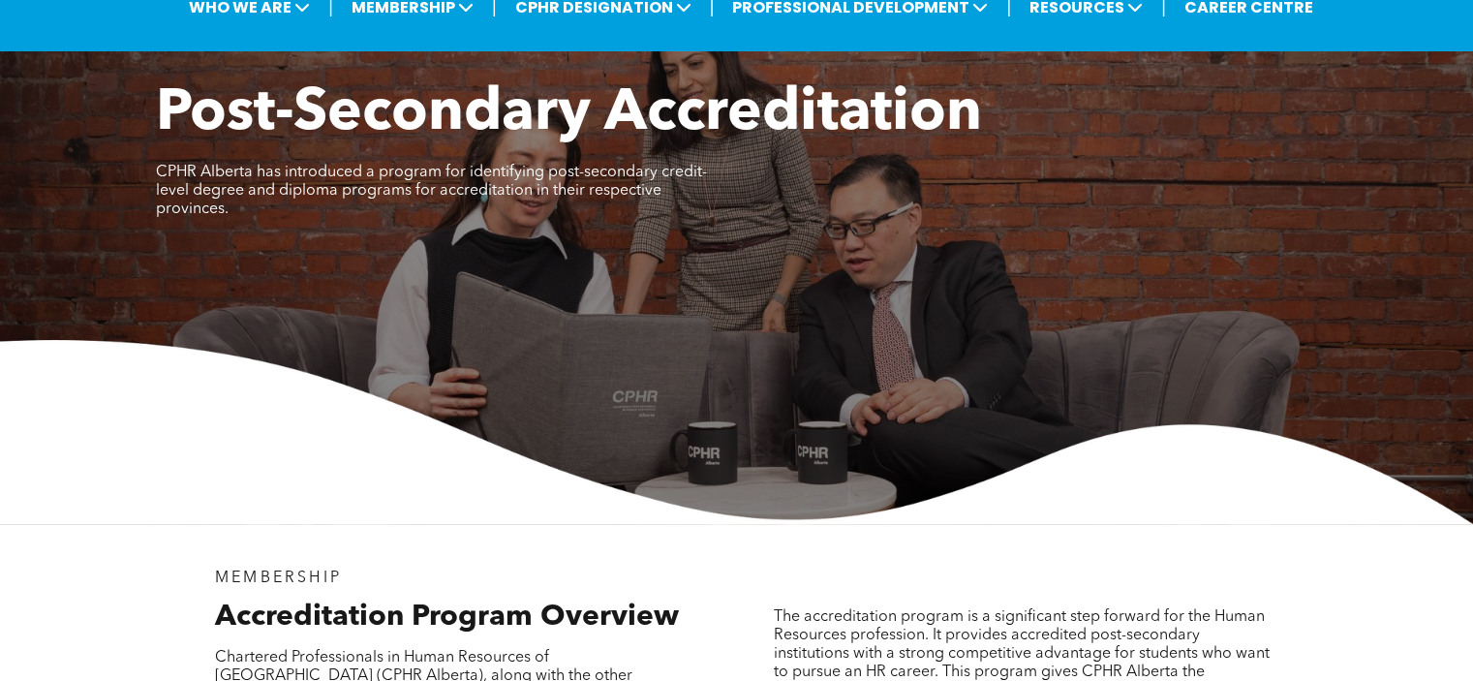
scroll to position [0, 0]
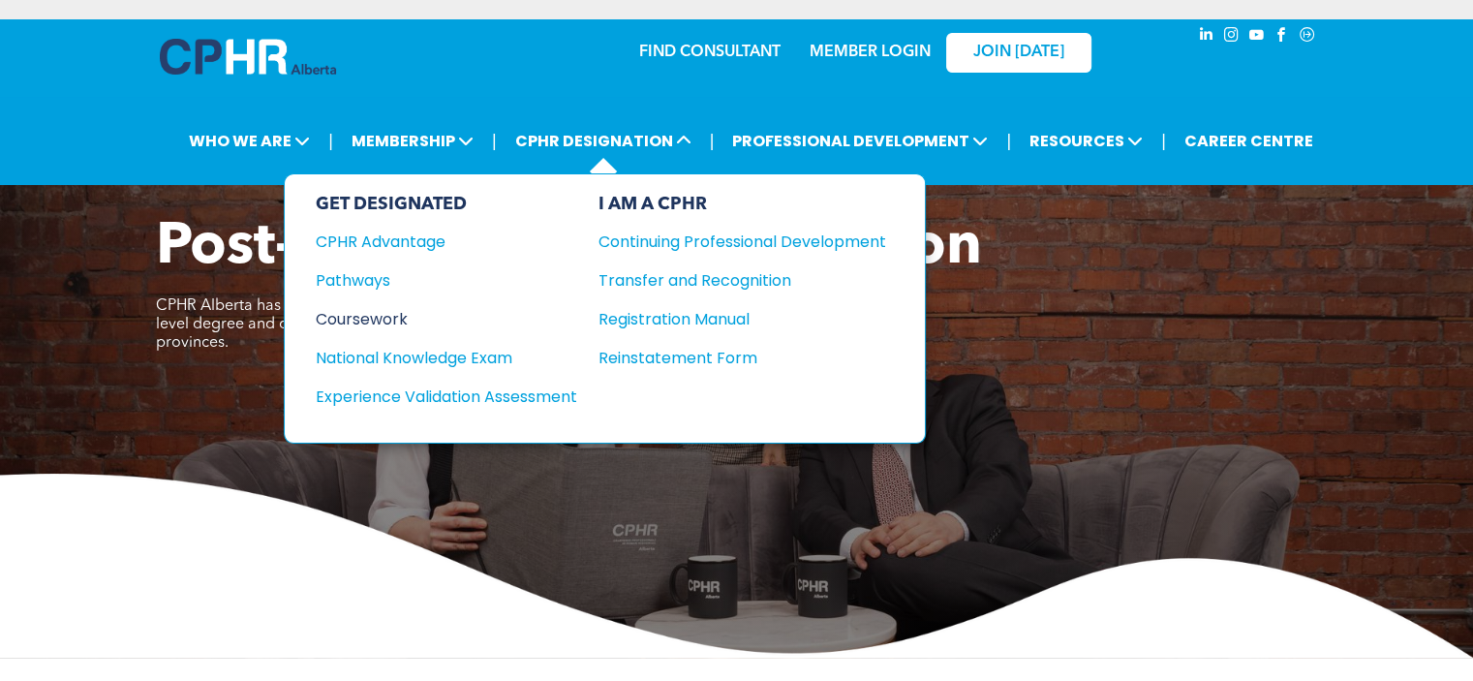
click at [384, 309] on div "Coursework" at bounding box center [433, 319] width 235 height 24
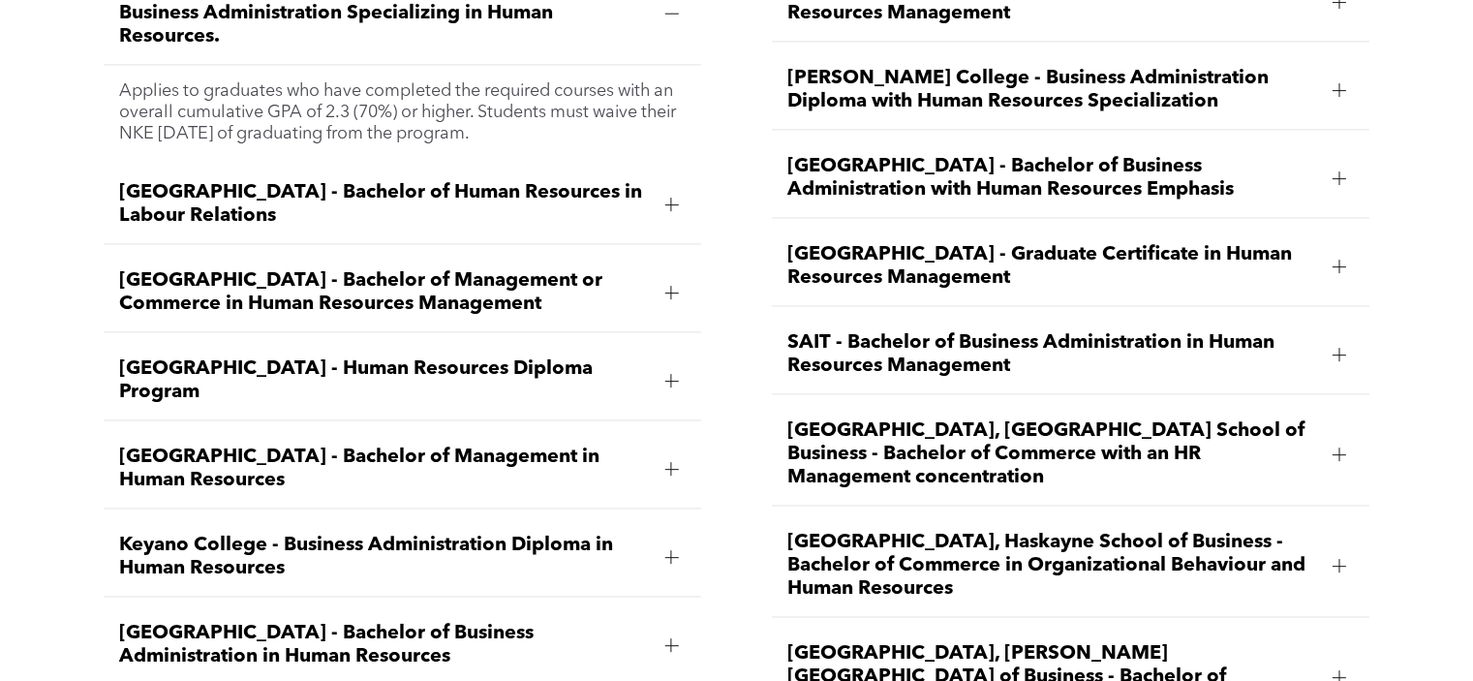
scroll to position [2951, 0]
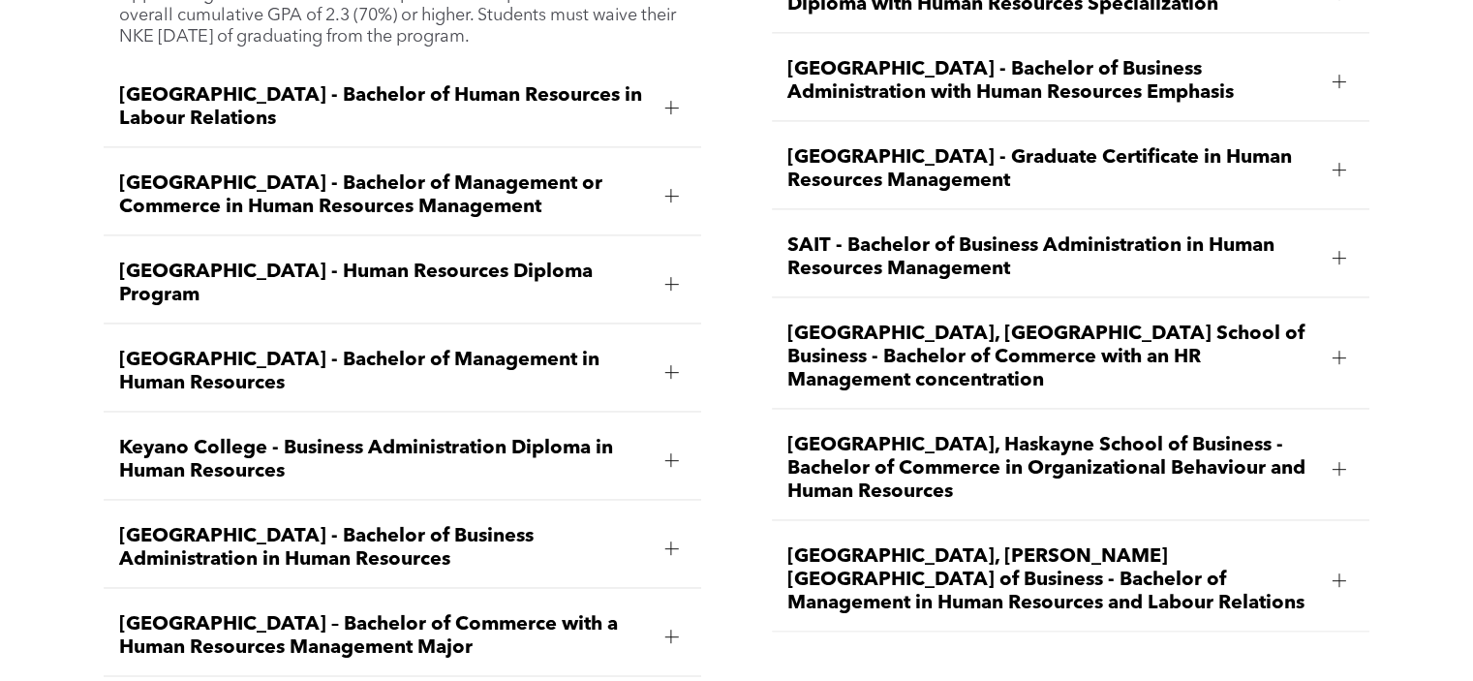
click at [1097, 545] on span "[GEOGRAPHIC_DATA], [PERSON_NAME][GEOGRAPHIC_DATA] of Business - Bachelor of Man…" at bounding box center [1052, 580] width 530 height 70
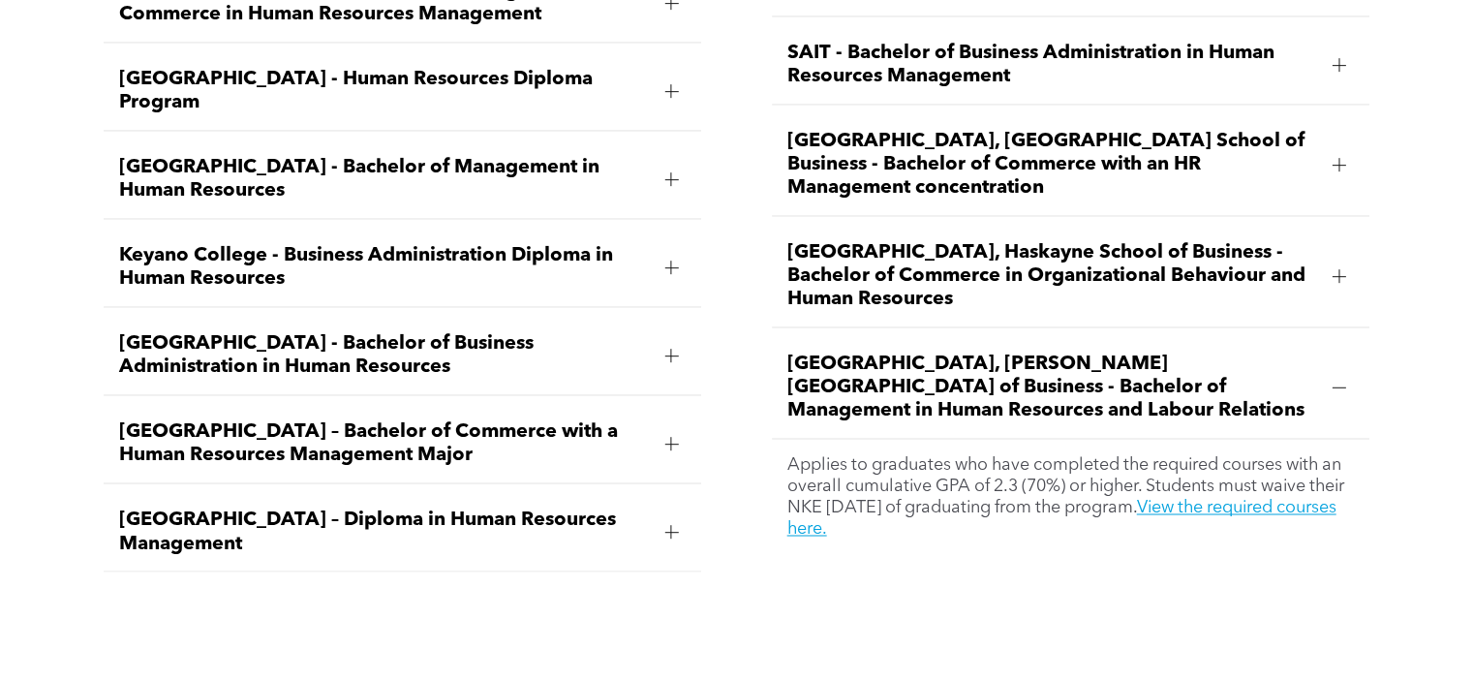
scroll to position [3145, 0]
click at [1264, 498] on link "View the required courses here." at bounding box center [1061, 517] width 549 height 39
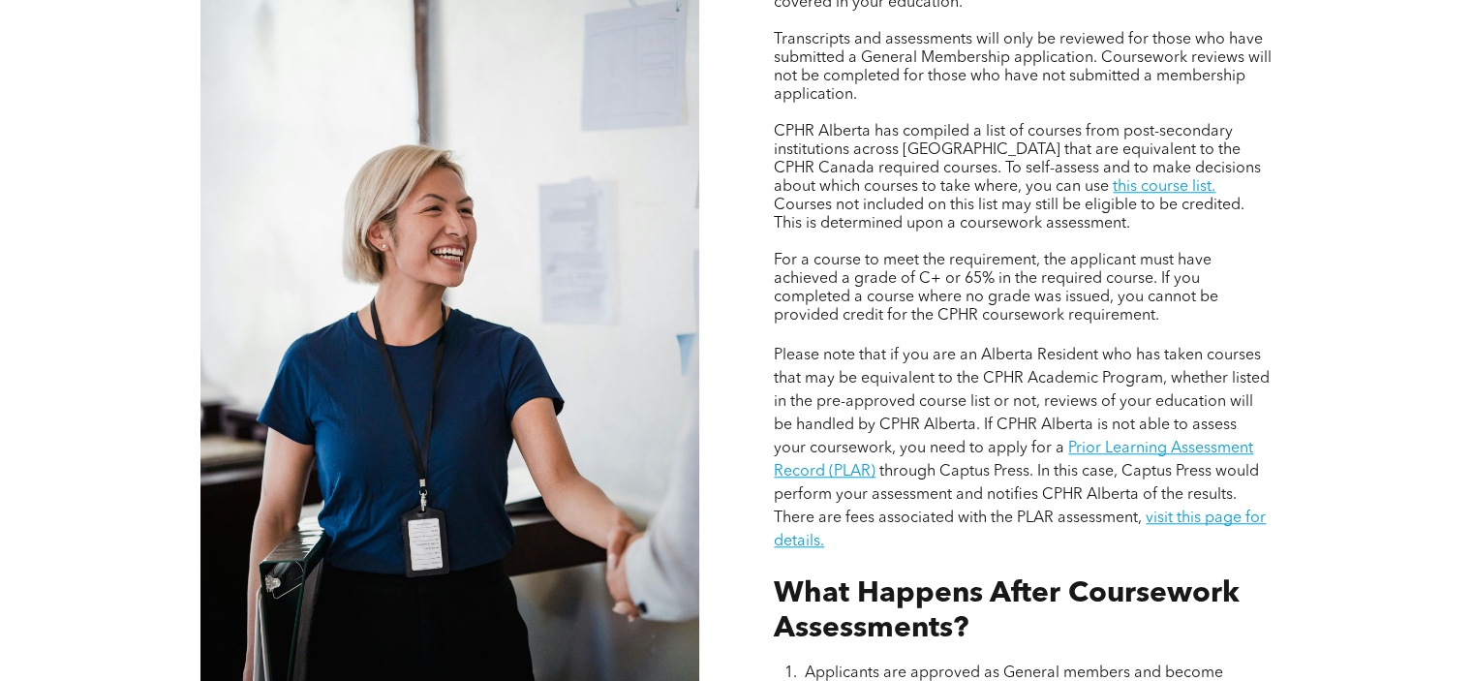
scroll to position [1647, 0]
